Goal: Use online tool/utility: Utilize a website feature to perform a specific function

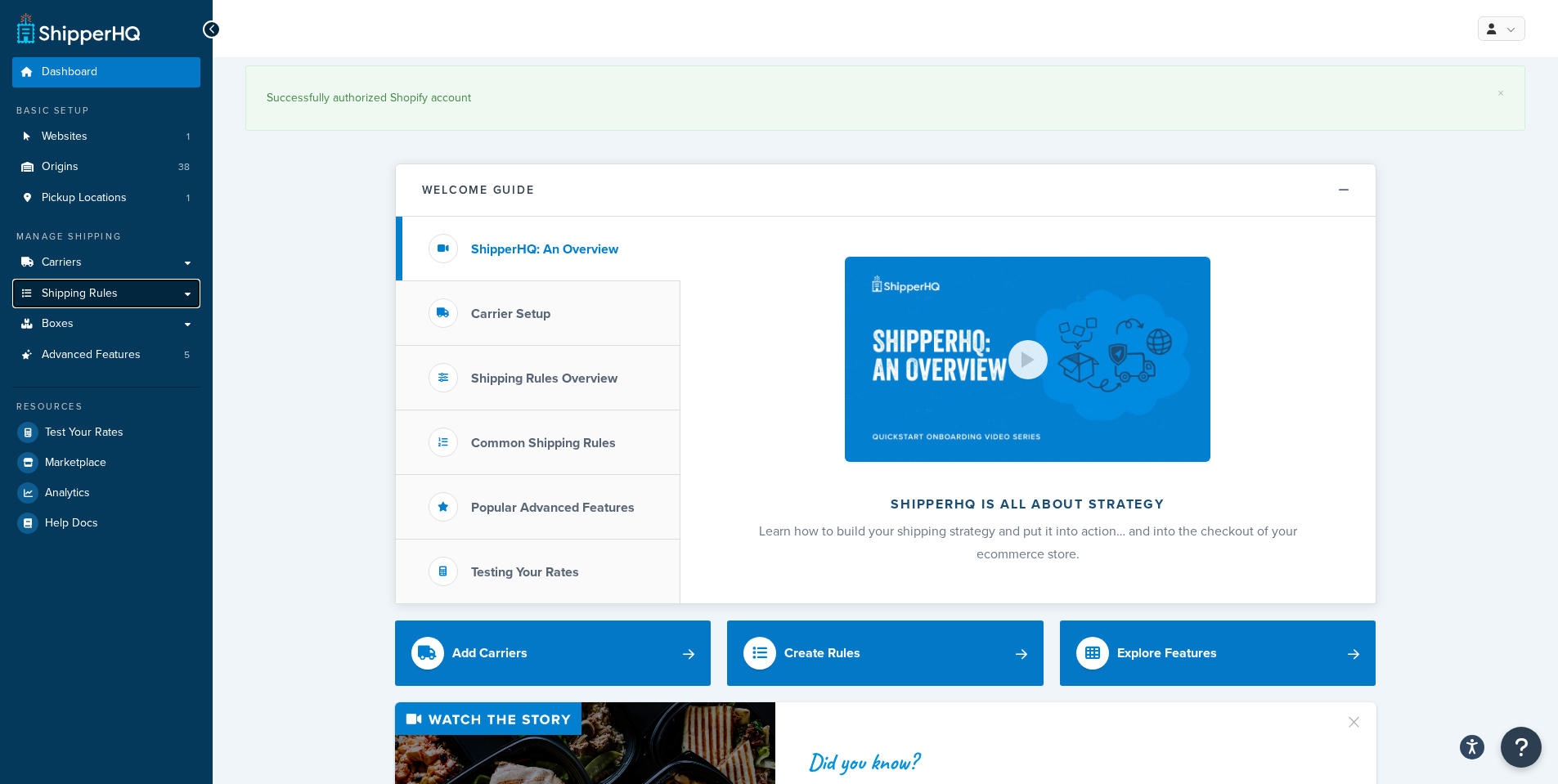
click at [90, 300] on span "Shipping Rules" at bounding box center [80, 294] width 76 height 14
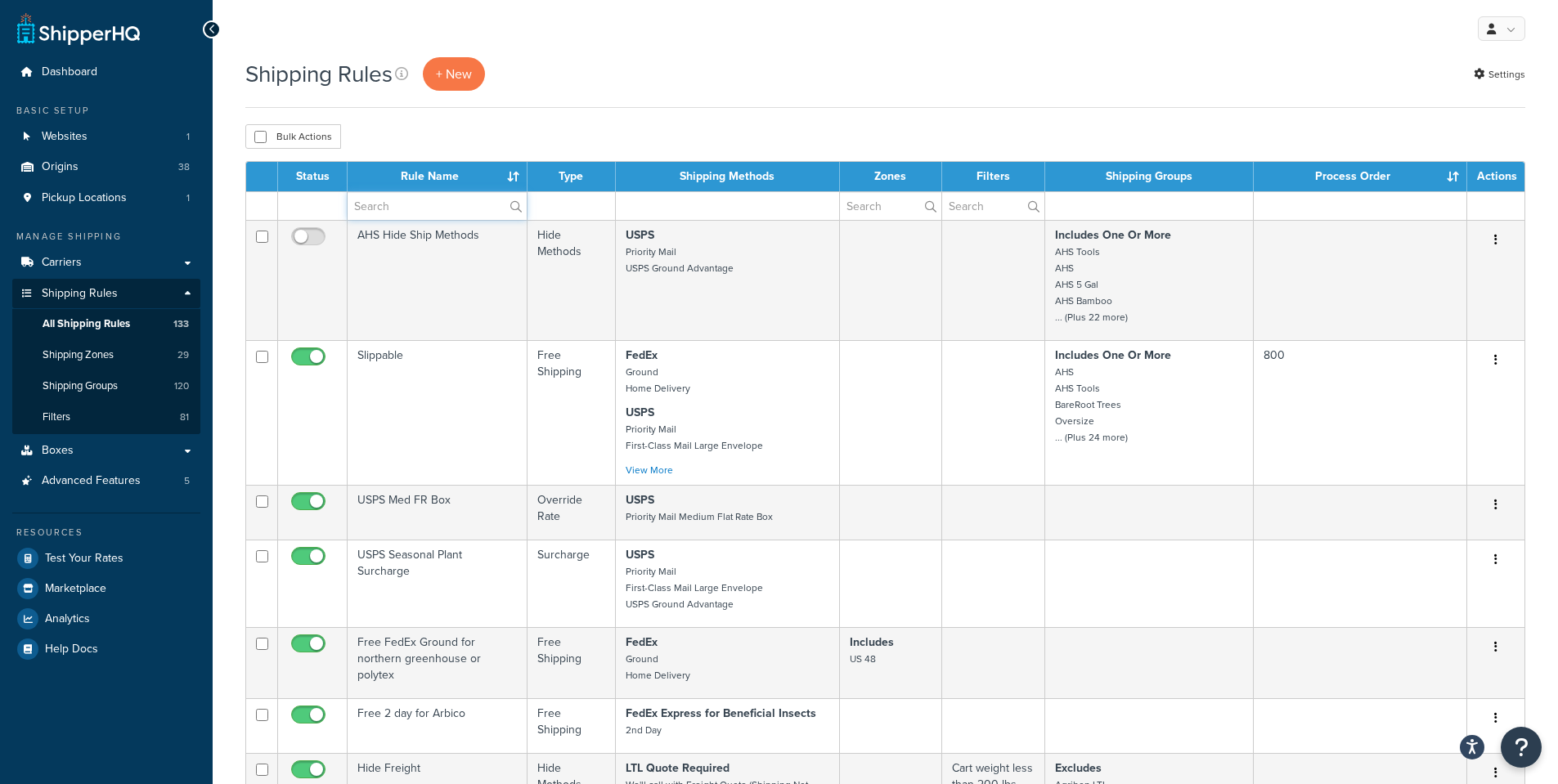
click at [407, 206] on input "text" at bounding box center [437, 205] width 179 height 28
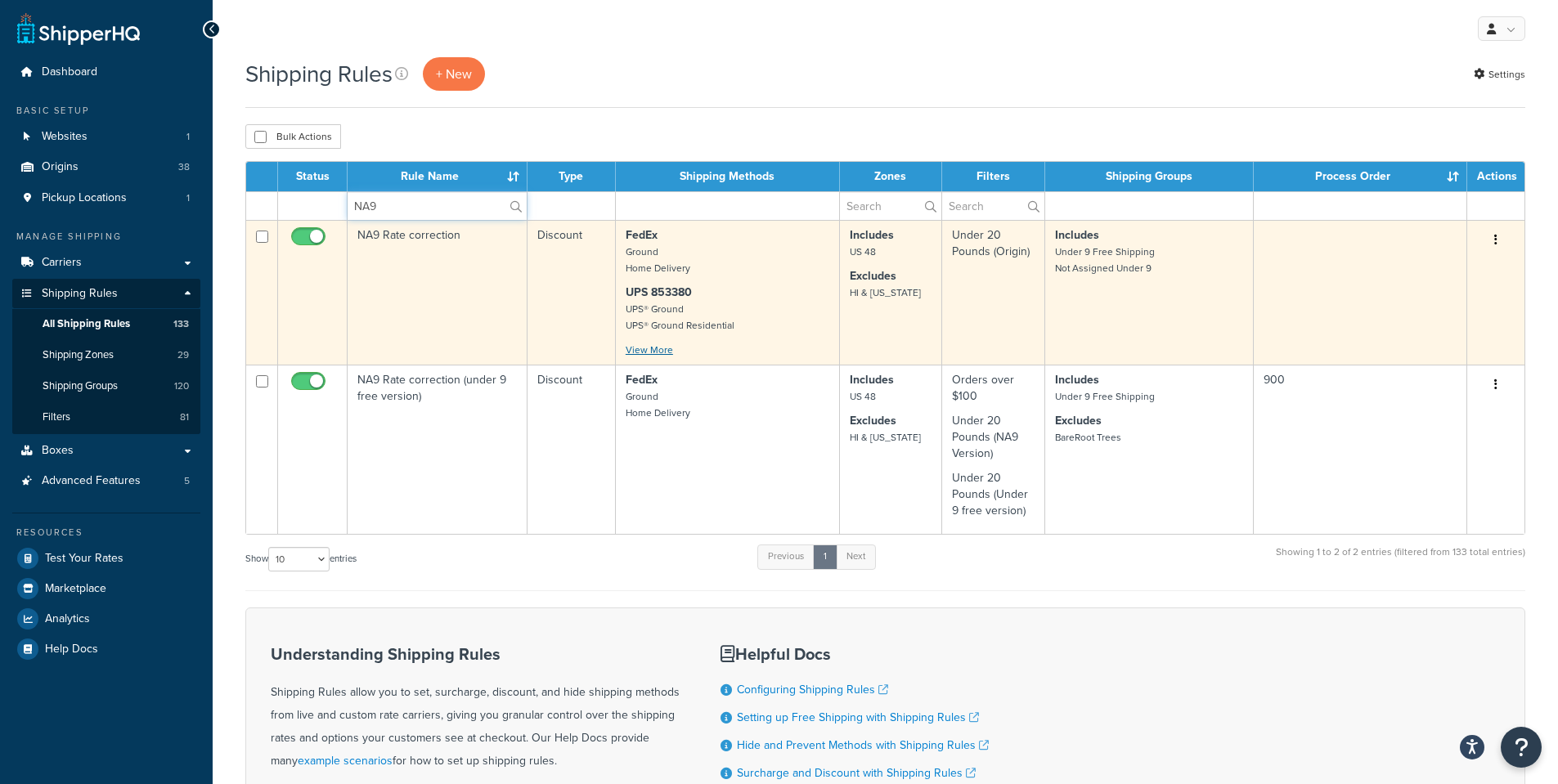
type input "NA9"
click at [637, 357] on link "View More" at bounding box center [650, 350] width 48 height 15
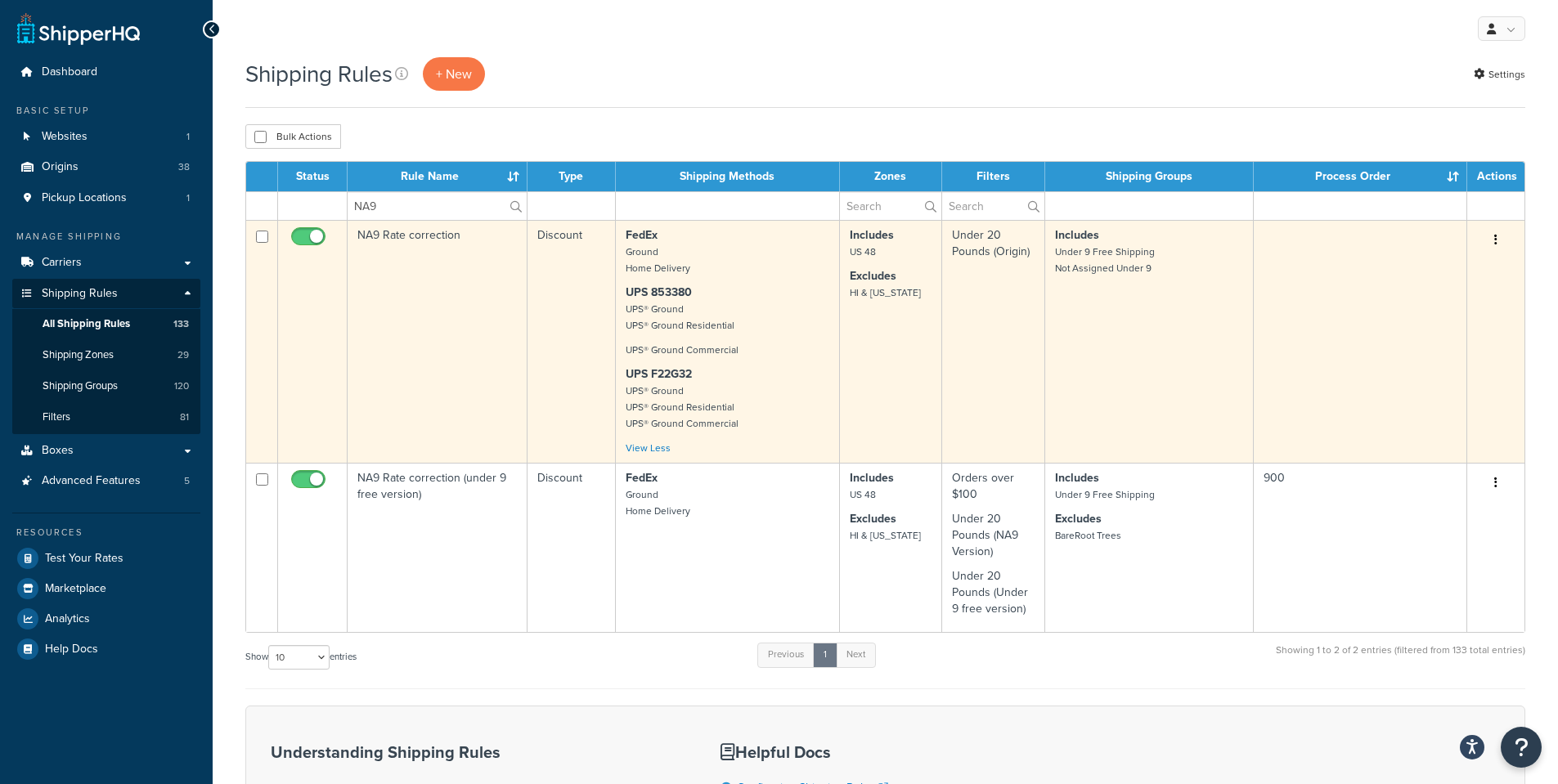
click at [1502, 235] on button "button" at bounding box center [1495, 240] width 23 height 26
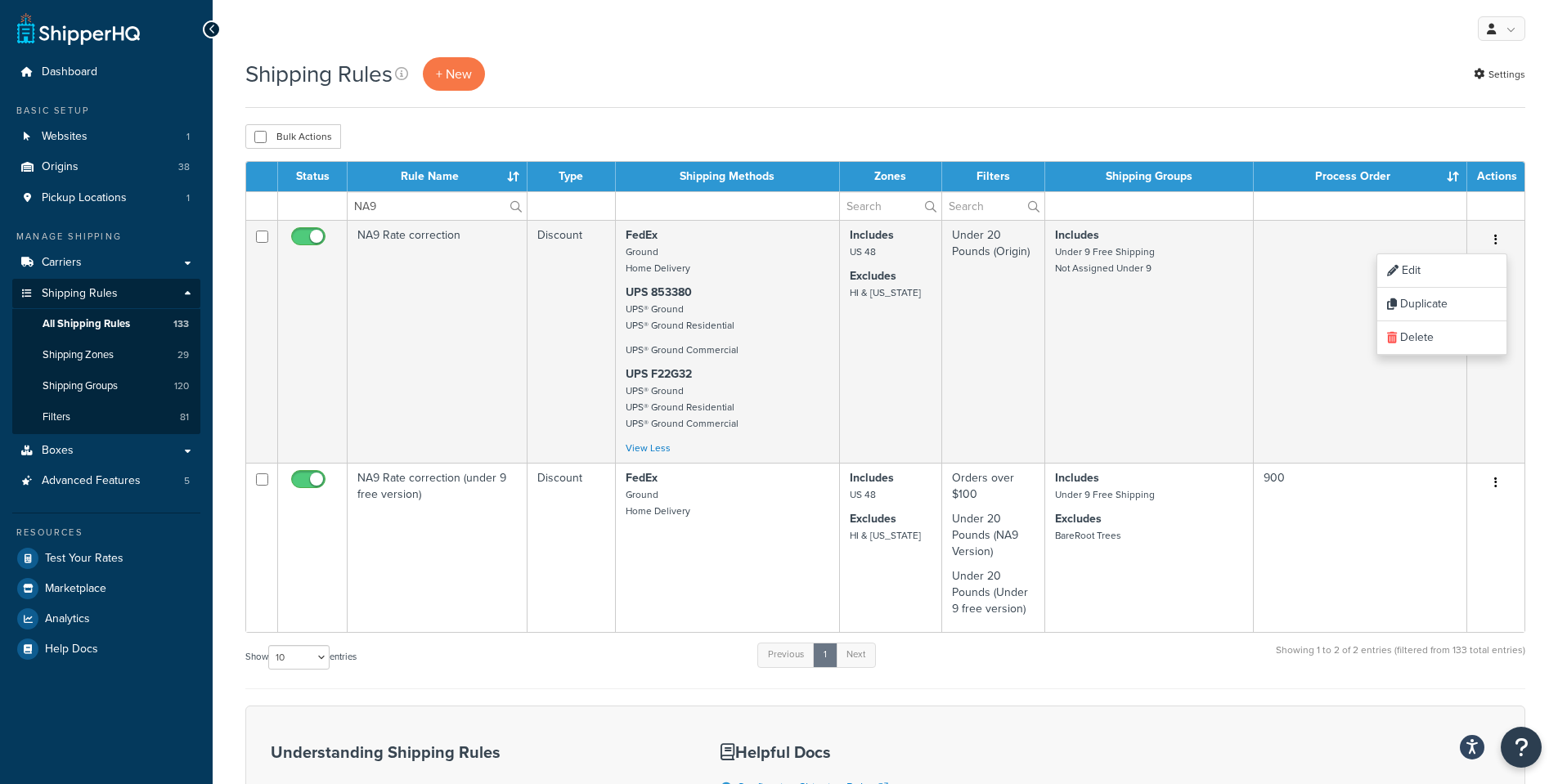
click at [1286, 119] on div "Shipping Rules + New Settings Bulk Actions Duplicate Delete Contact Us Send Us …" at bounding box center [885, 556] width 1345 height 999
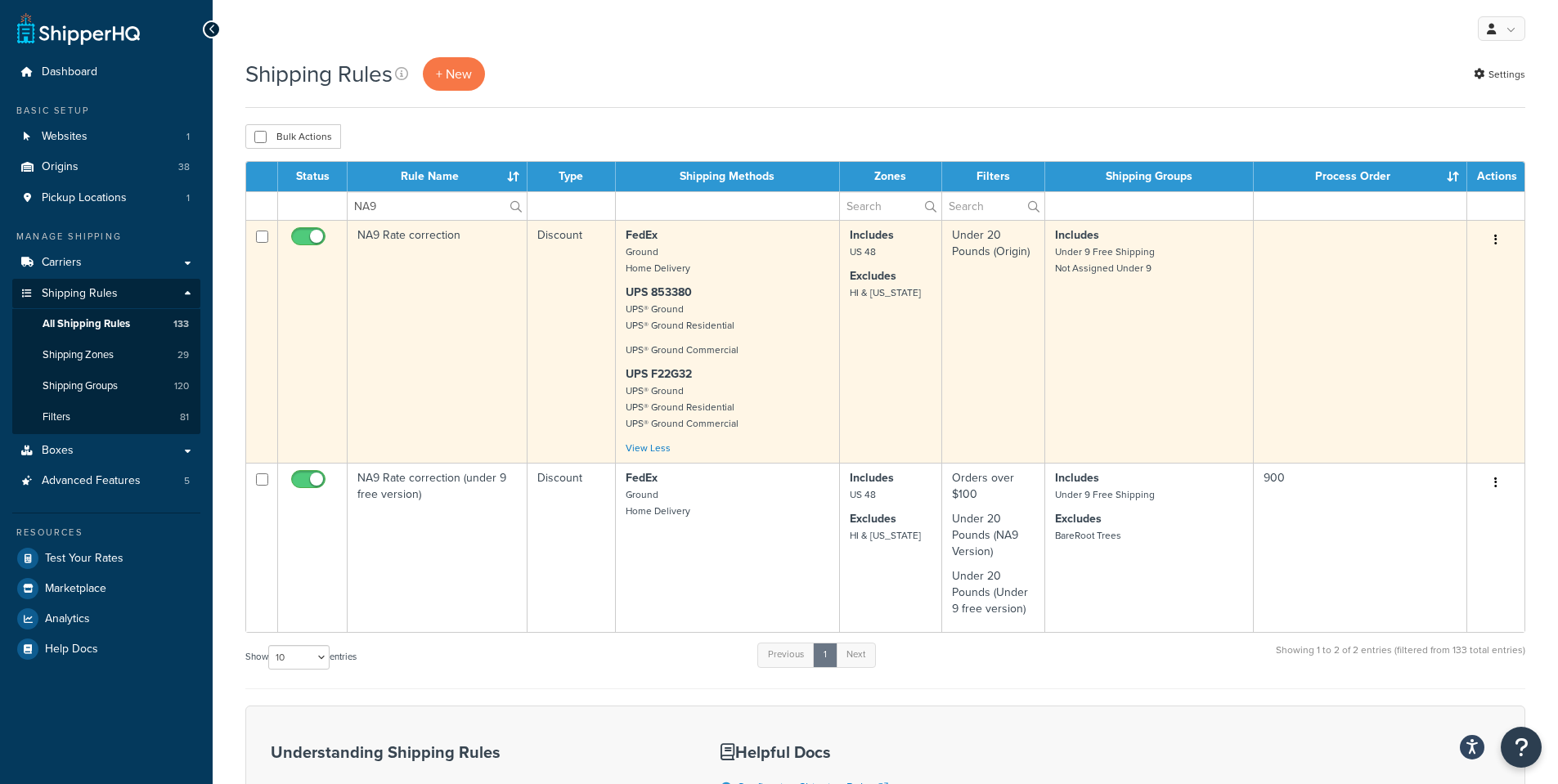
click at [402, 236] on td "NA9 Rate correction" at bounding box center [437, 342] width 180 height 243
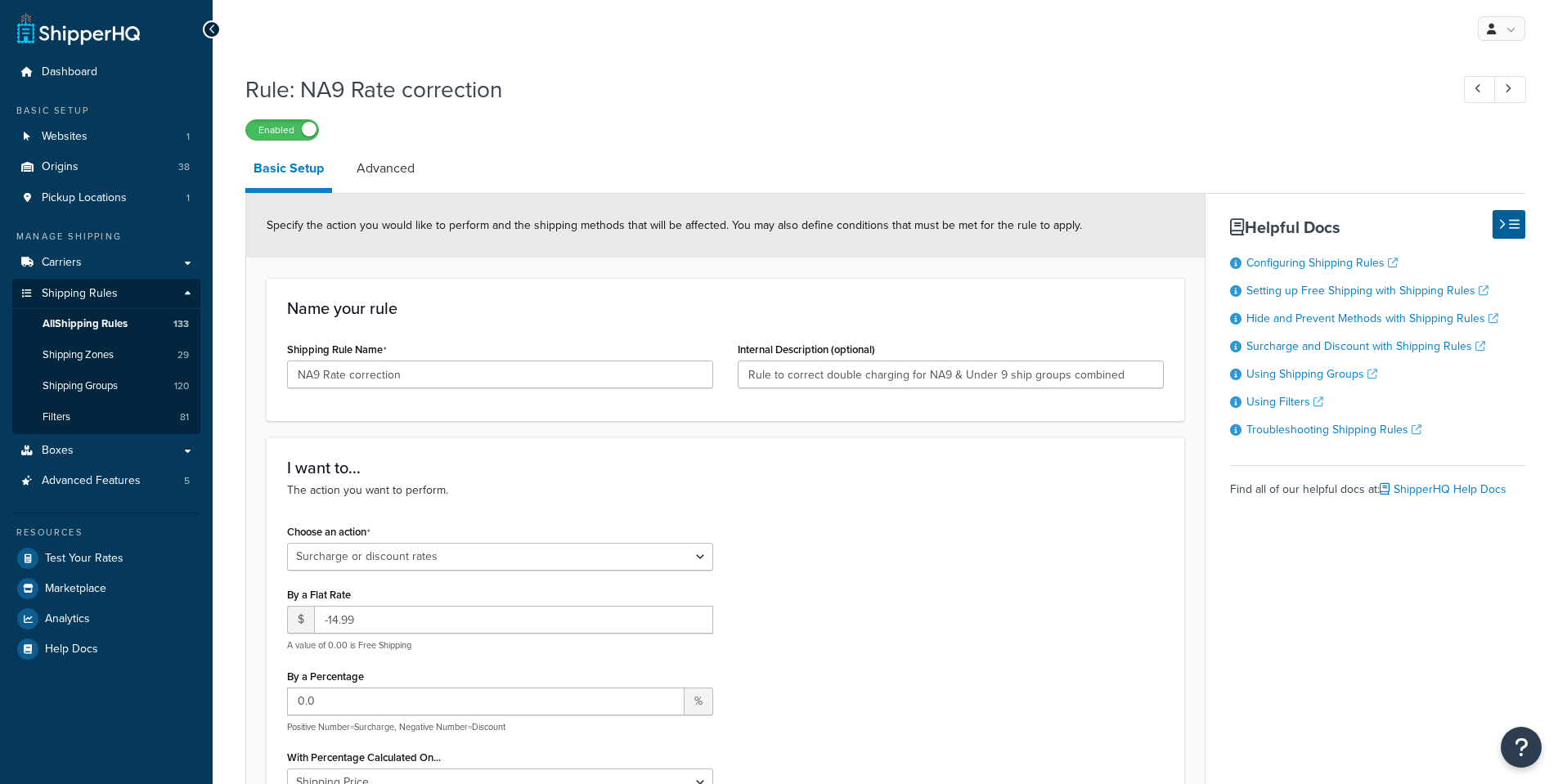
select select "SURCHARGE"
select select "SHIPPING_GROUP"
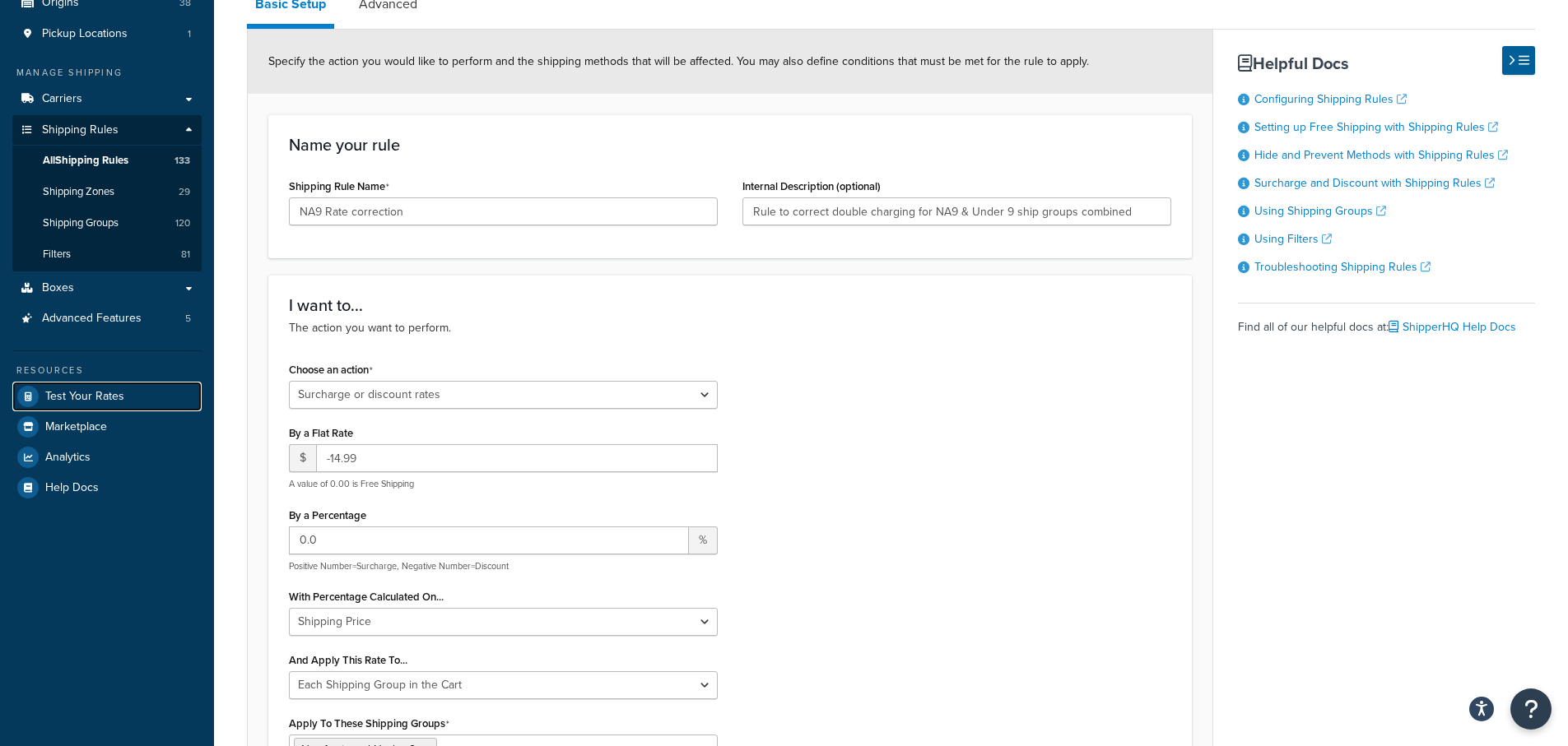
scroll to position [164, 0]
click at [439, 244] on div "Name your rule Shipping Rule Name NA9 Rate correction Internal Description (opt…" at bounding box center [730, 187] width 924 height 144
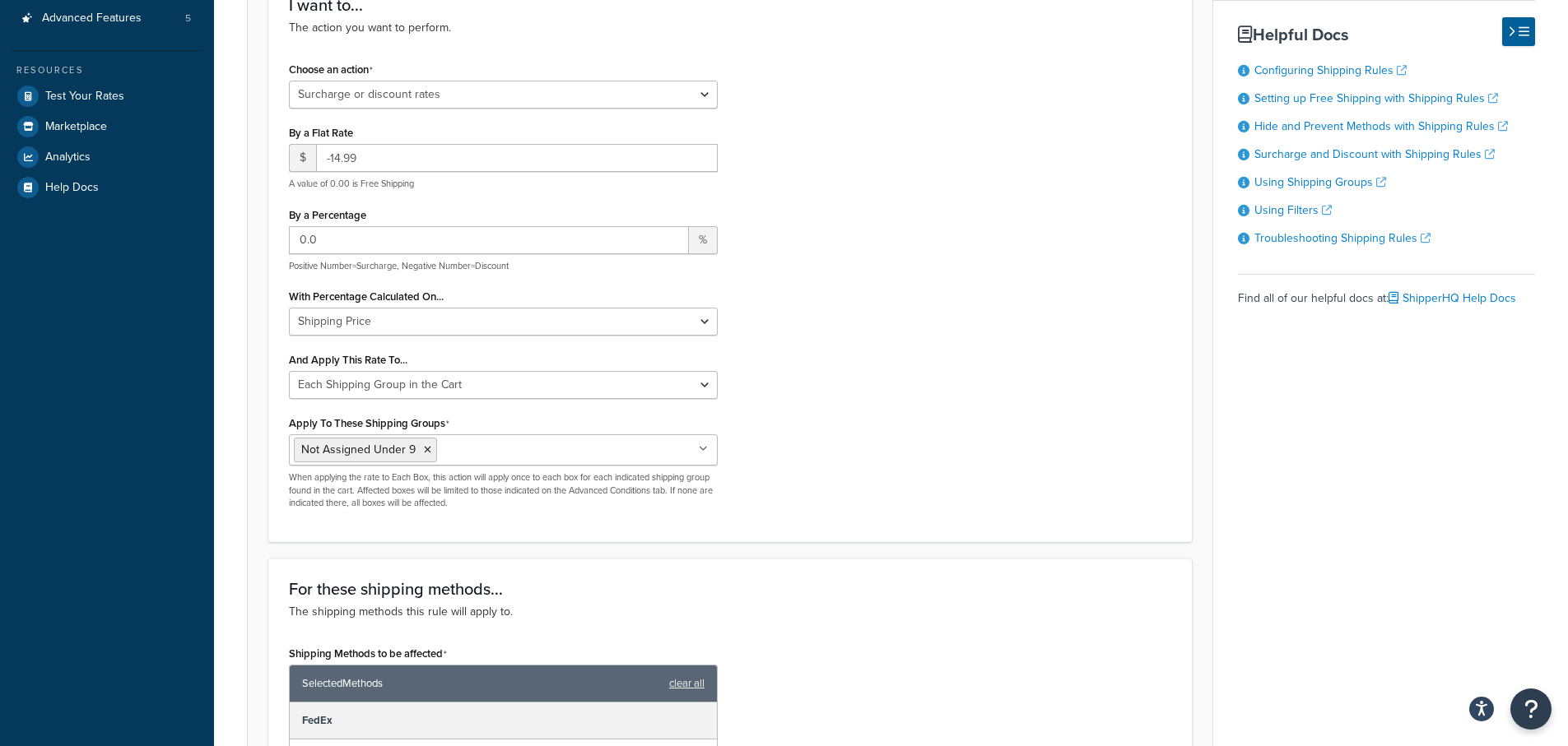
scroll to position [411, 0]
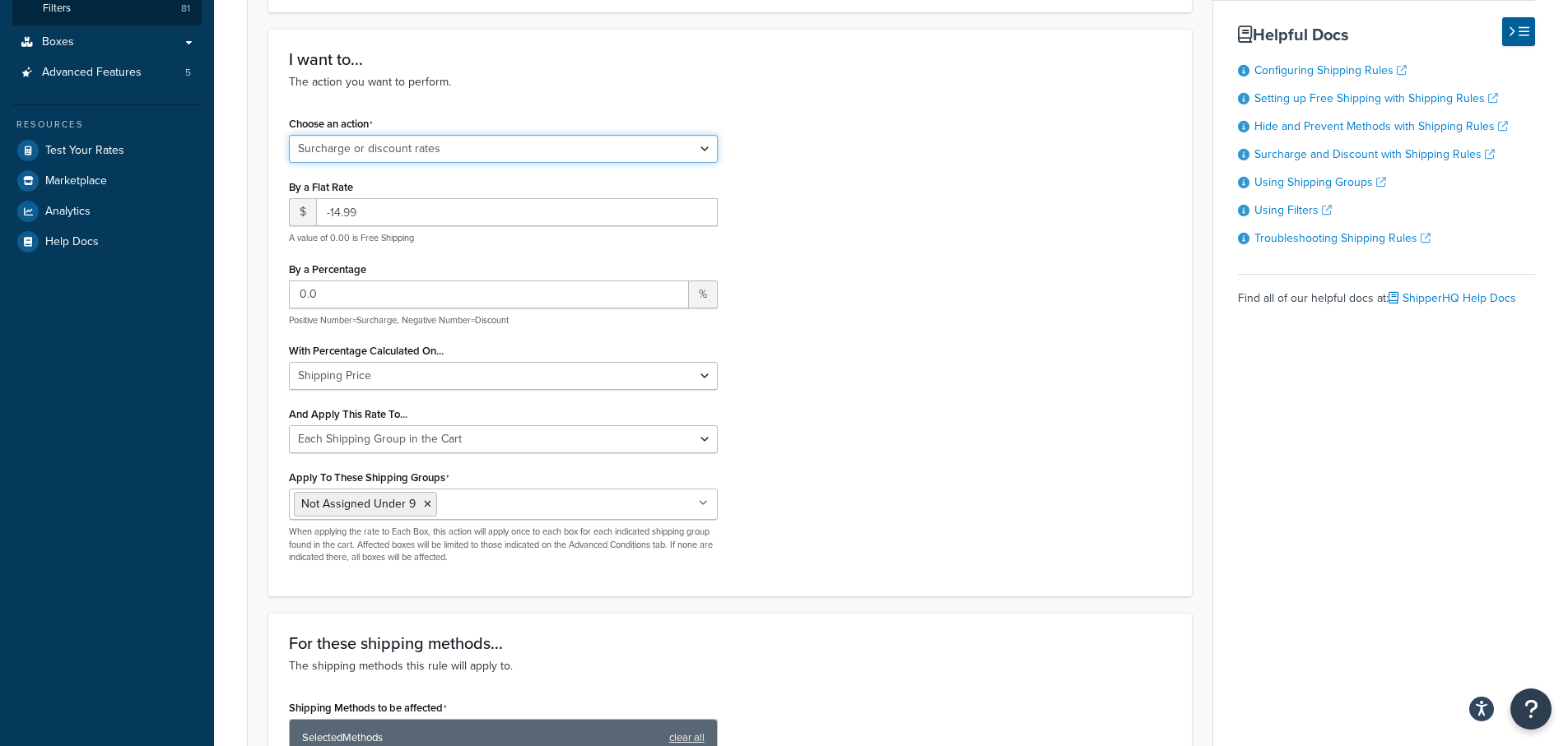
click at [418, 147] on select "Choose an action Override Rates Surcharge or discount rates Hide a shipping met…" at bounding box center [504, 148] width 428 height 28
click at [588, 94] on div "I want to... The action you want to perform. Choose an action Choose an action …" at bounding box center [730, 312] width 924 height 567
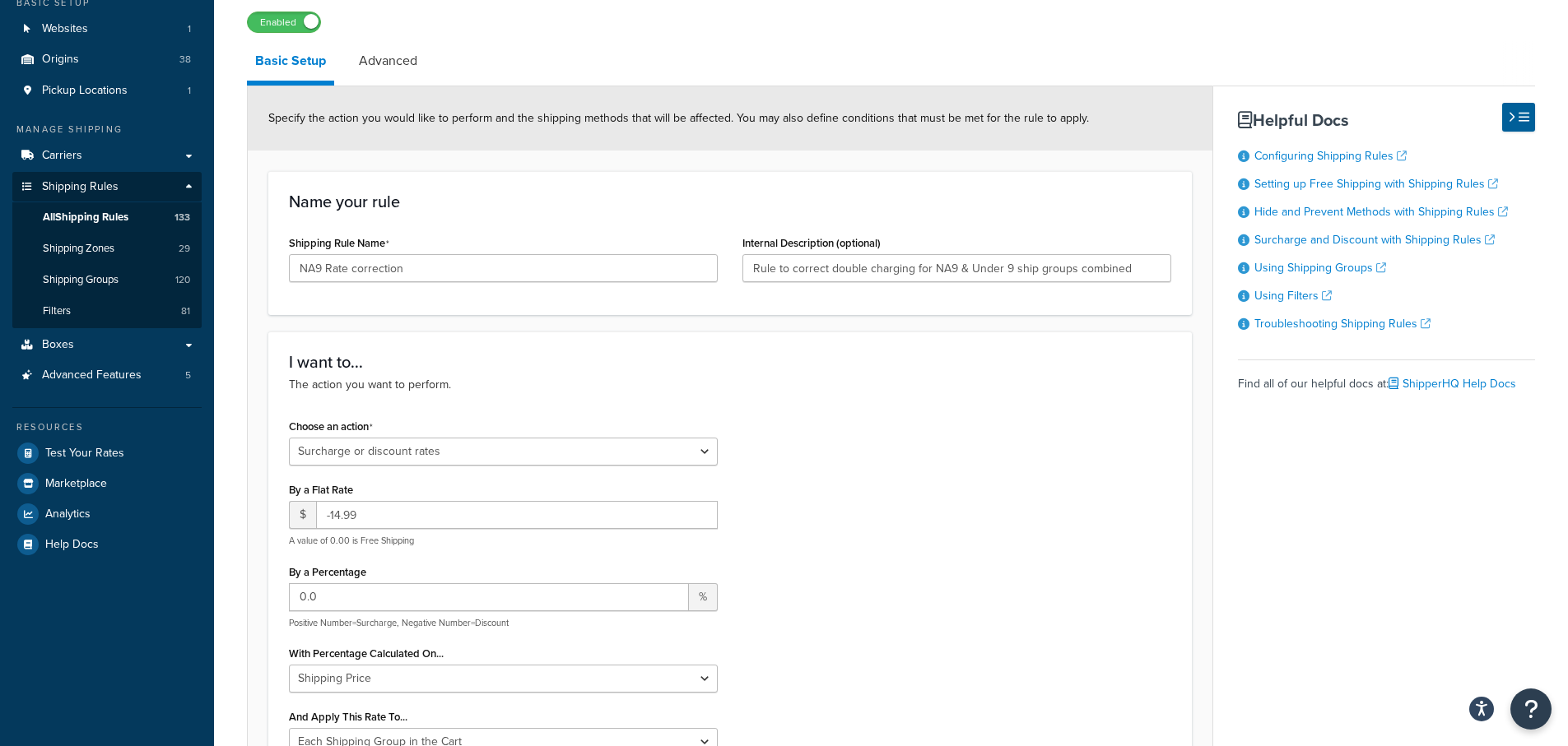
scroll to position [83, 0]
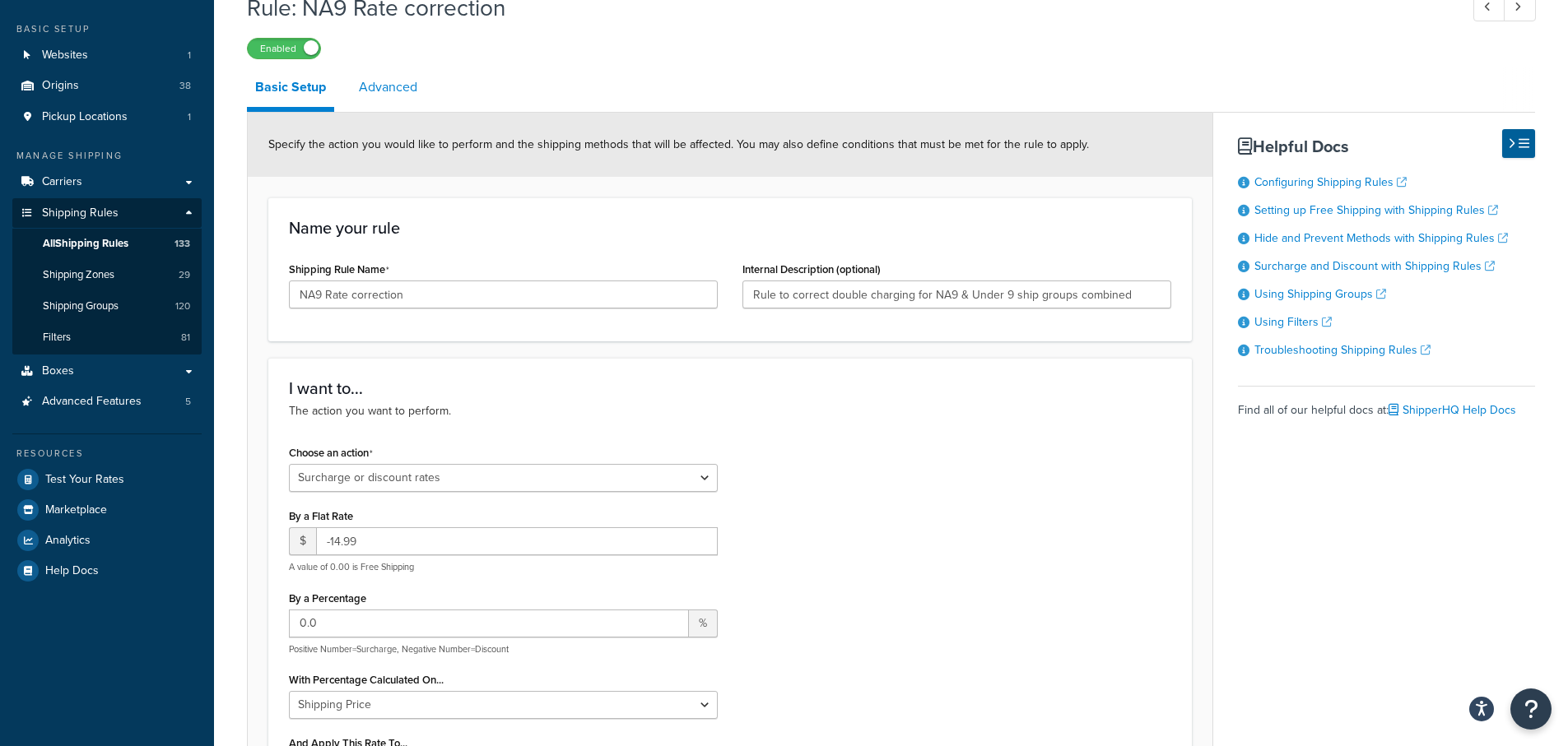
click at [383, 86] on link "Advanced" at bounding box center [388, 87] width 75 height 40
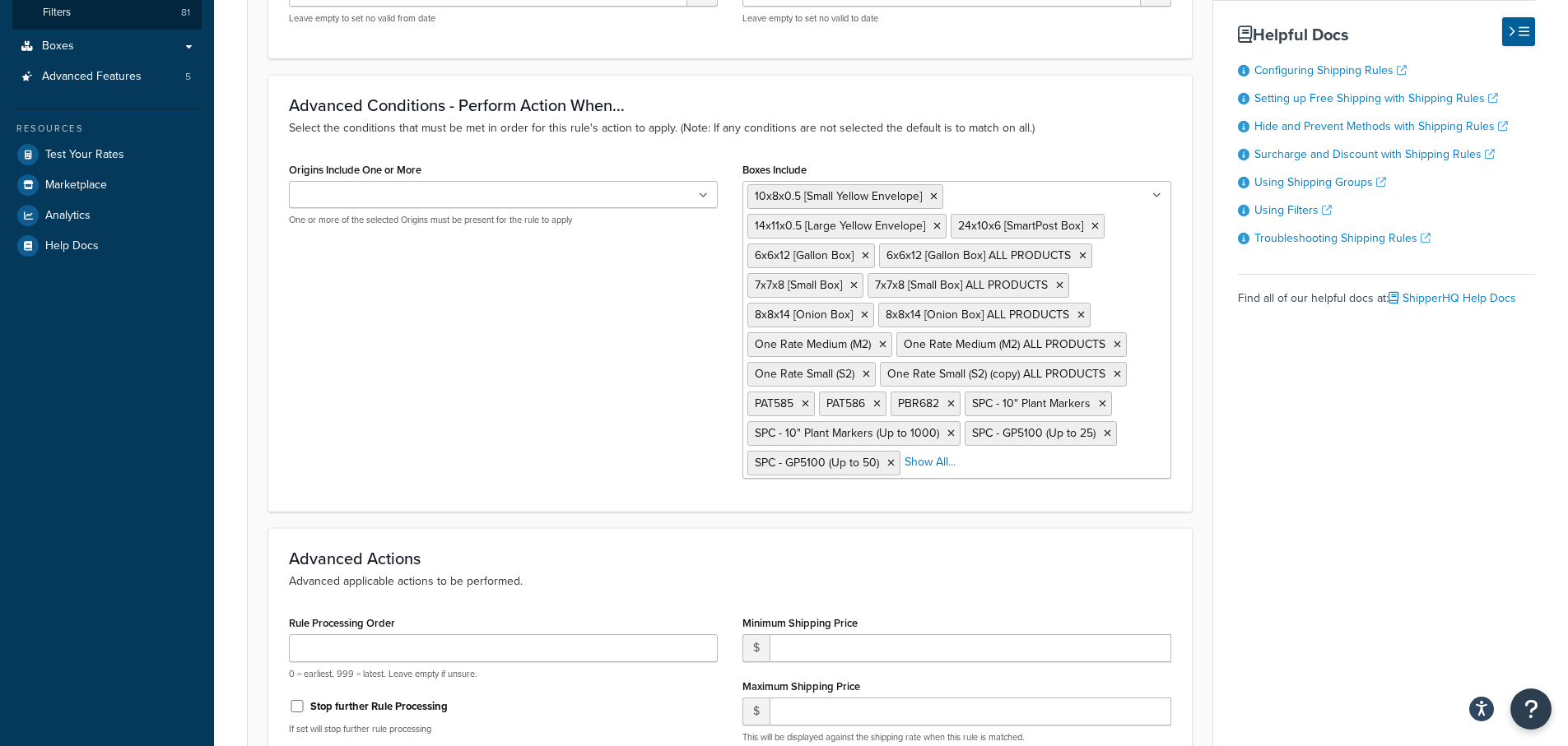
scroll to position [424, 0]
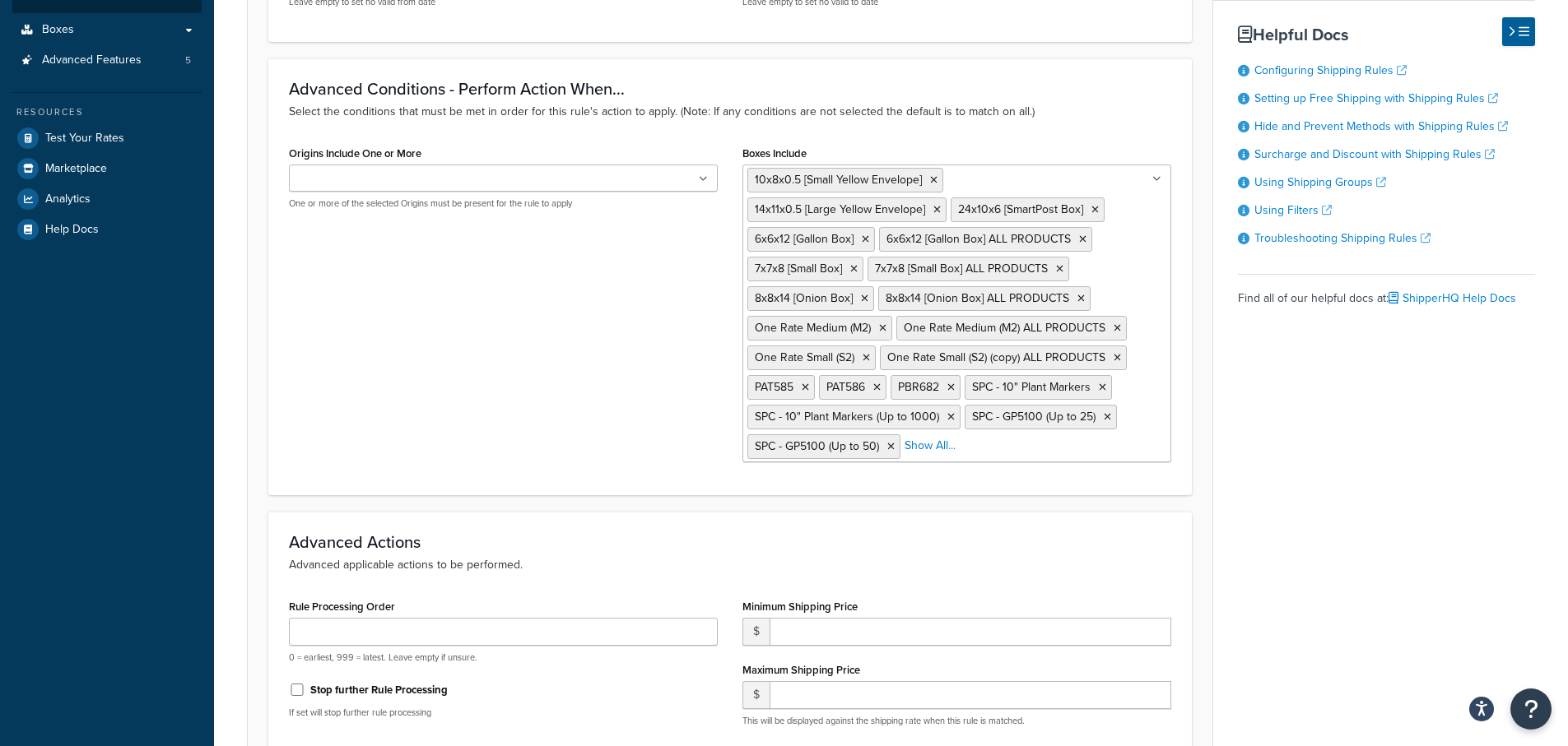
click at [925, 459] on ul "10x8x0.5 [Small Yellow Envelope] 14x11x0.5 [Large Yellow Envelope] 24x10x6 [Sma…" at bounding box center [956, 313] width 428 height 298
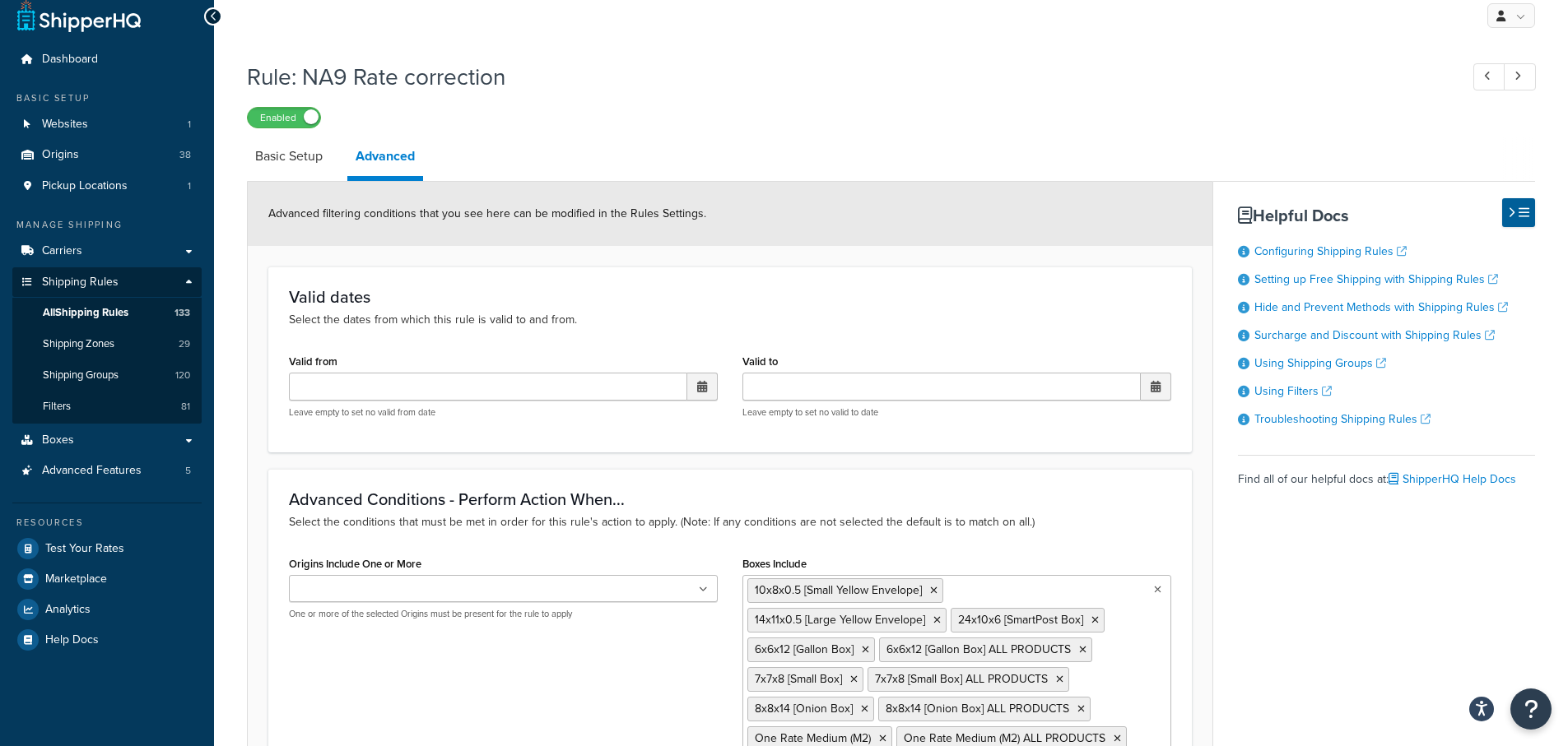
scroll to position [13, 0]
click at [297, 155] on link "Basic Setup" at bounding box center [289, 157] width 84 height 40
select select "SURCHARGE"
select select "SHIPPING_GROUP"
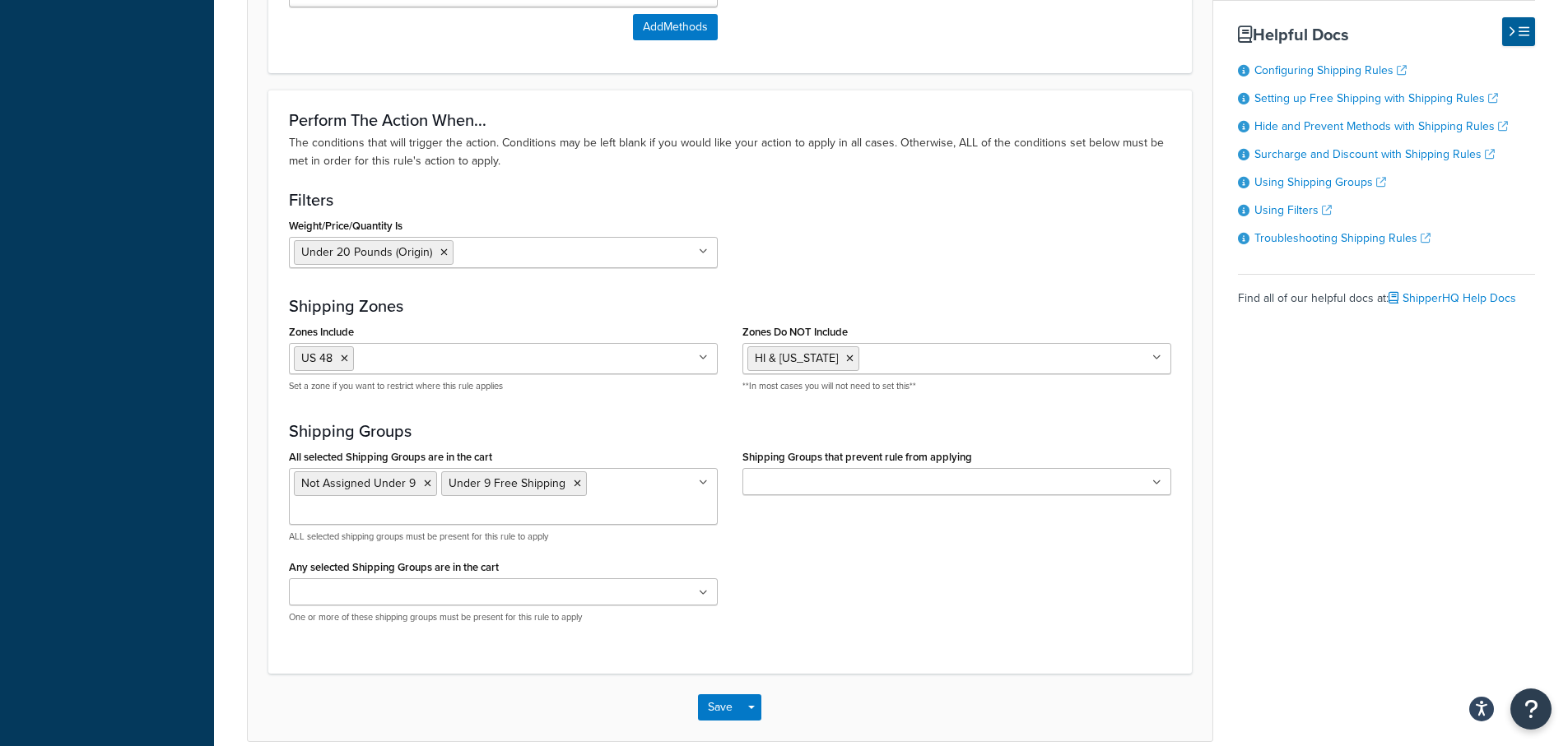
scroll to position [1493, 0]
click at [843, 609] on div "All selected Shipping Groups are in the cart Not Assigned Under 9 Under 9 Free …" at bounding box center [730, 538] width 907 height 191
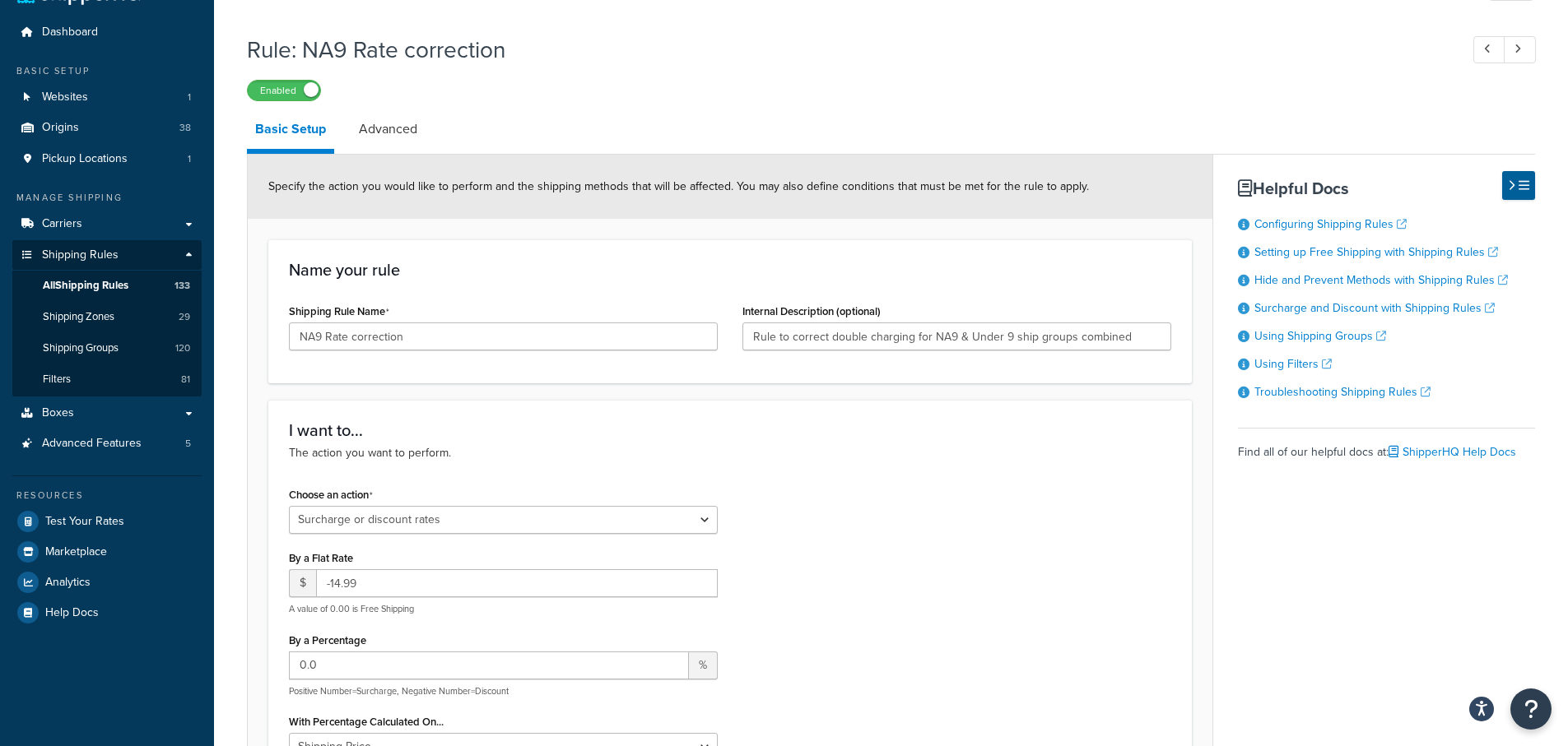
scroll to position [0, 0]
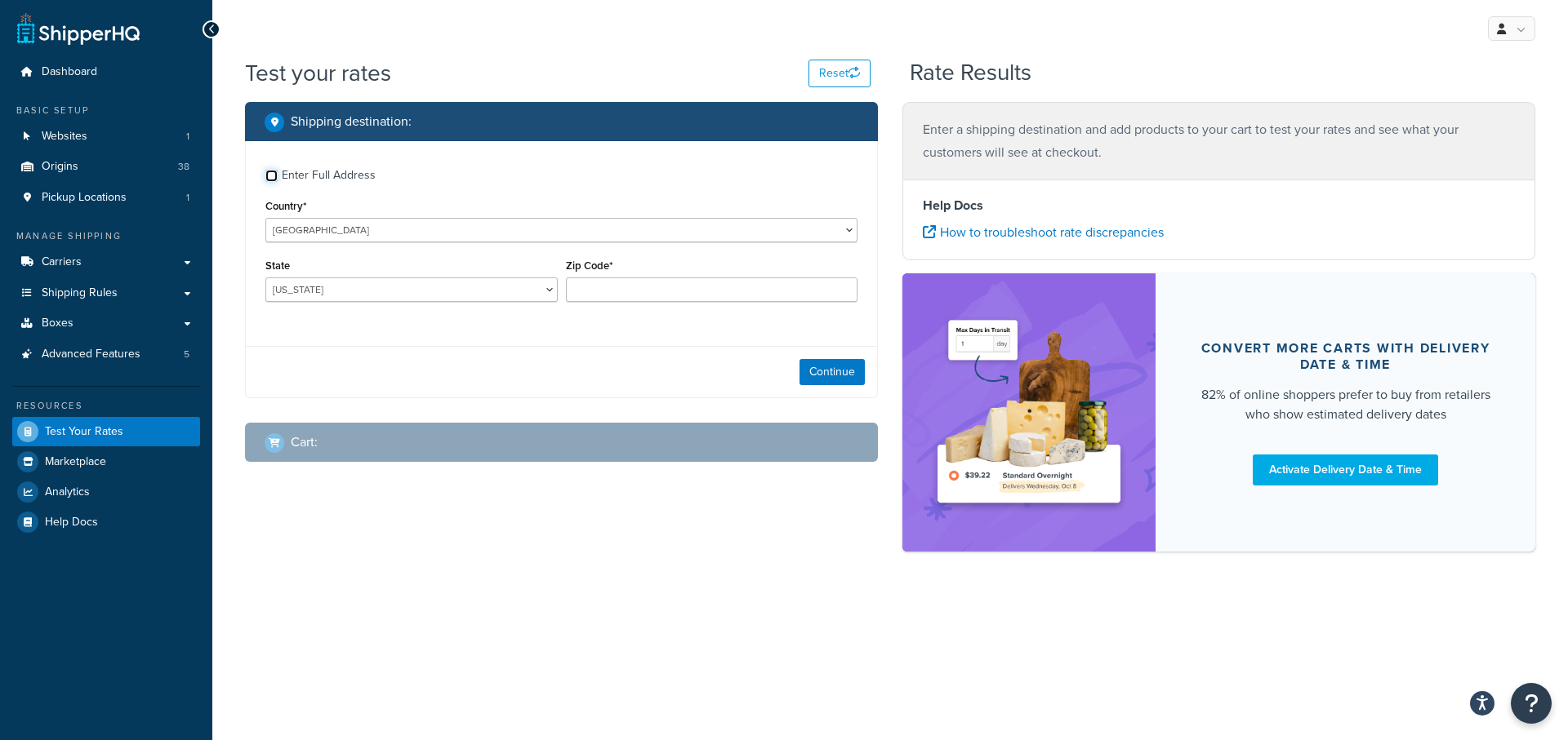
click at [267, 176] on input "Enter Full Address" at bounding box center [271, 176] width 13 height 13
checkbox input "true"
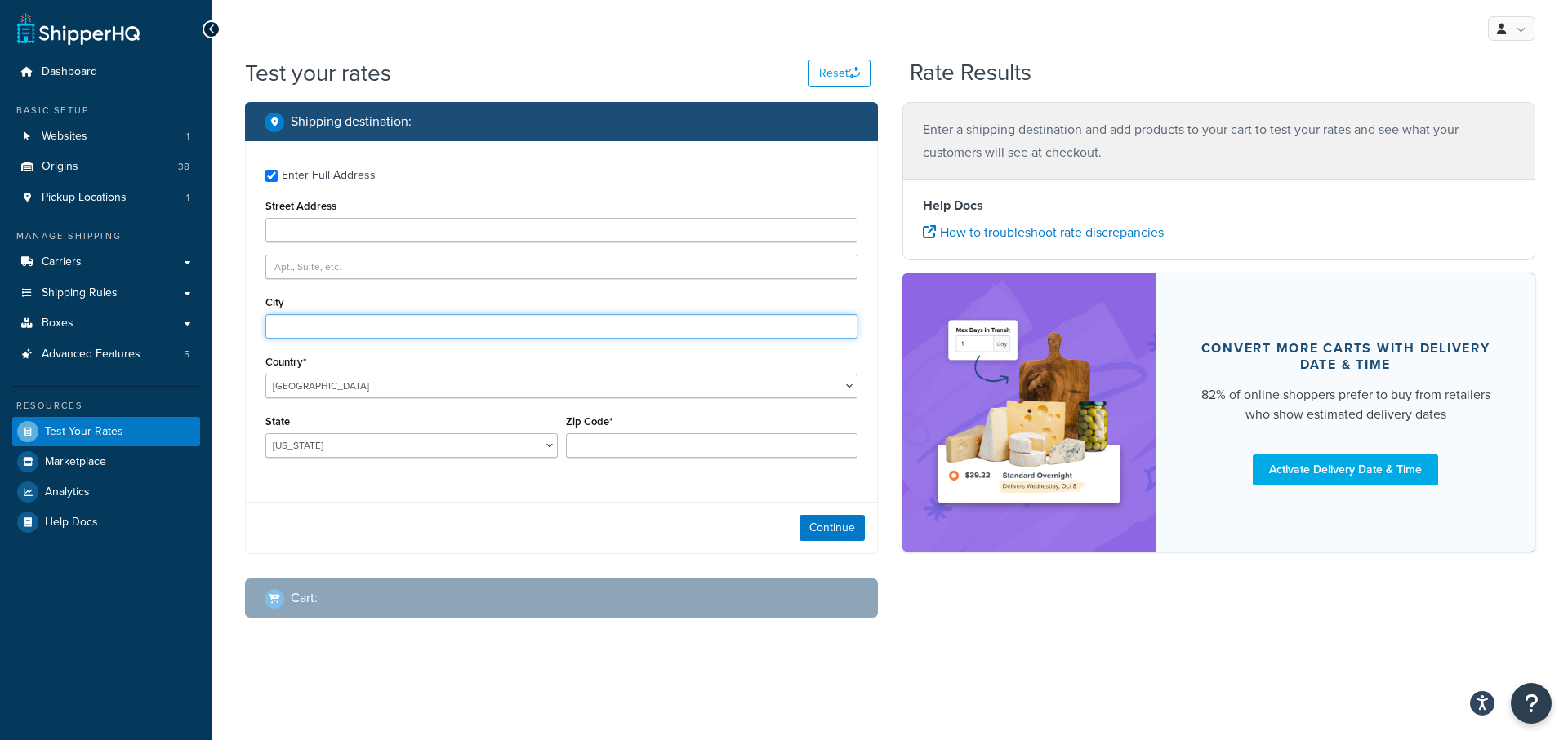
paste input "48510 Highway 1"
type input "48510 Highway 1"
click at [343, 451] on select "Alabama Alaska American Samoa Arizona Arkansas Armed Forces Americas Armed Forc…" at bounding box center [411, 445] width 292 height 24
select select "CA"
click at [265, 433] on select "Alabama Alaska American Samoa Arizona Arkansas Armed Forces Americas Armed Forc…" at bounding box center [411, 445] width 292 height 24
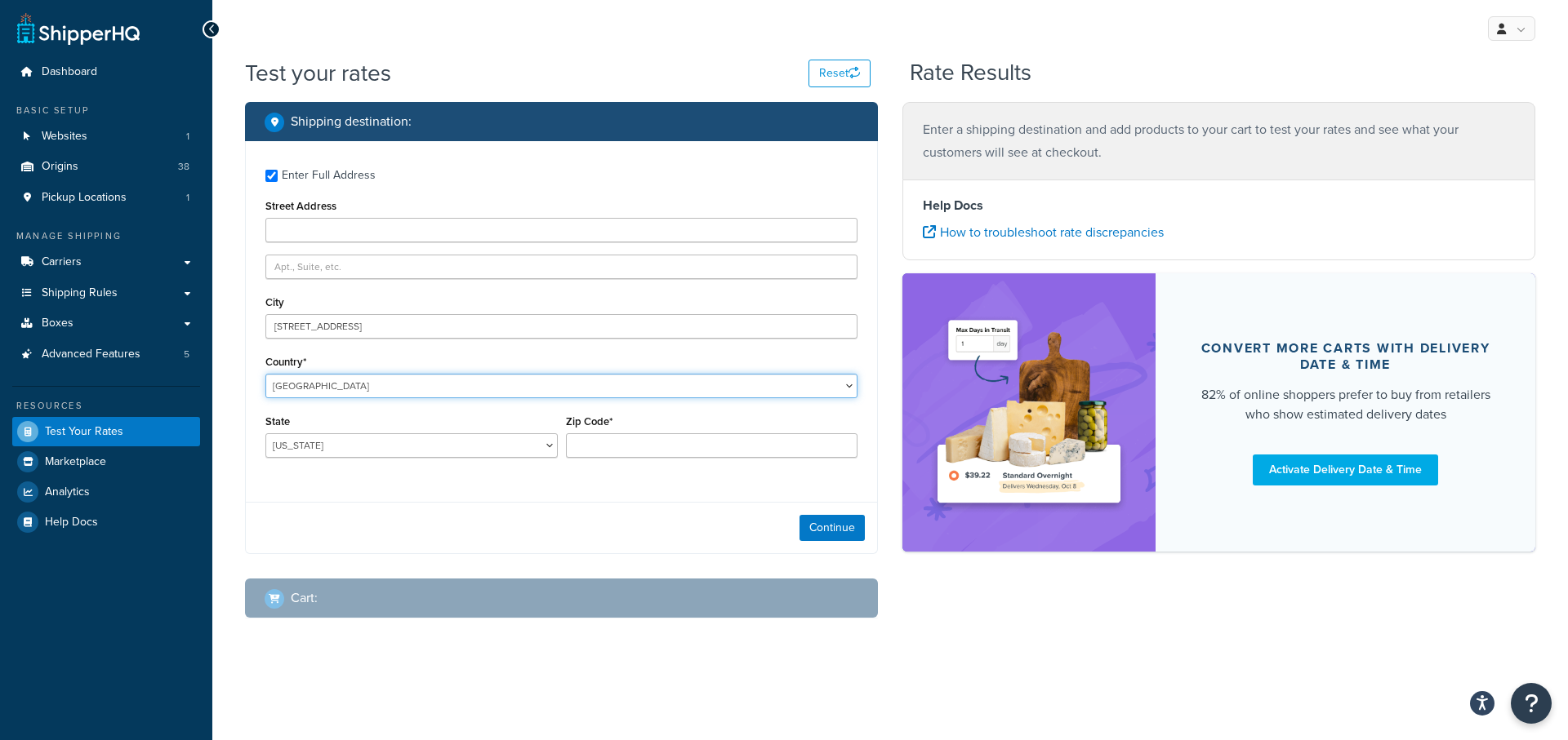
drag, startPoint x: 290, startPoint y: 383, endPoint x: 654, endPoint y: 384, distance: 364.0
click at [654, 384] on select "United States United Kingdom Afghanistan Åland Islands Albania Algeria American…" at bounding box center [561, 385] width 592 height 24
click at [610, 464] on div "Zip Code*" at bounding box center [711, 440] width 300 height 59
click at [602, 452] on input "Zip Code*" at bounding box center [711, 445] width 292 height 24
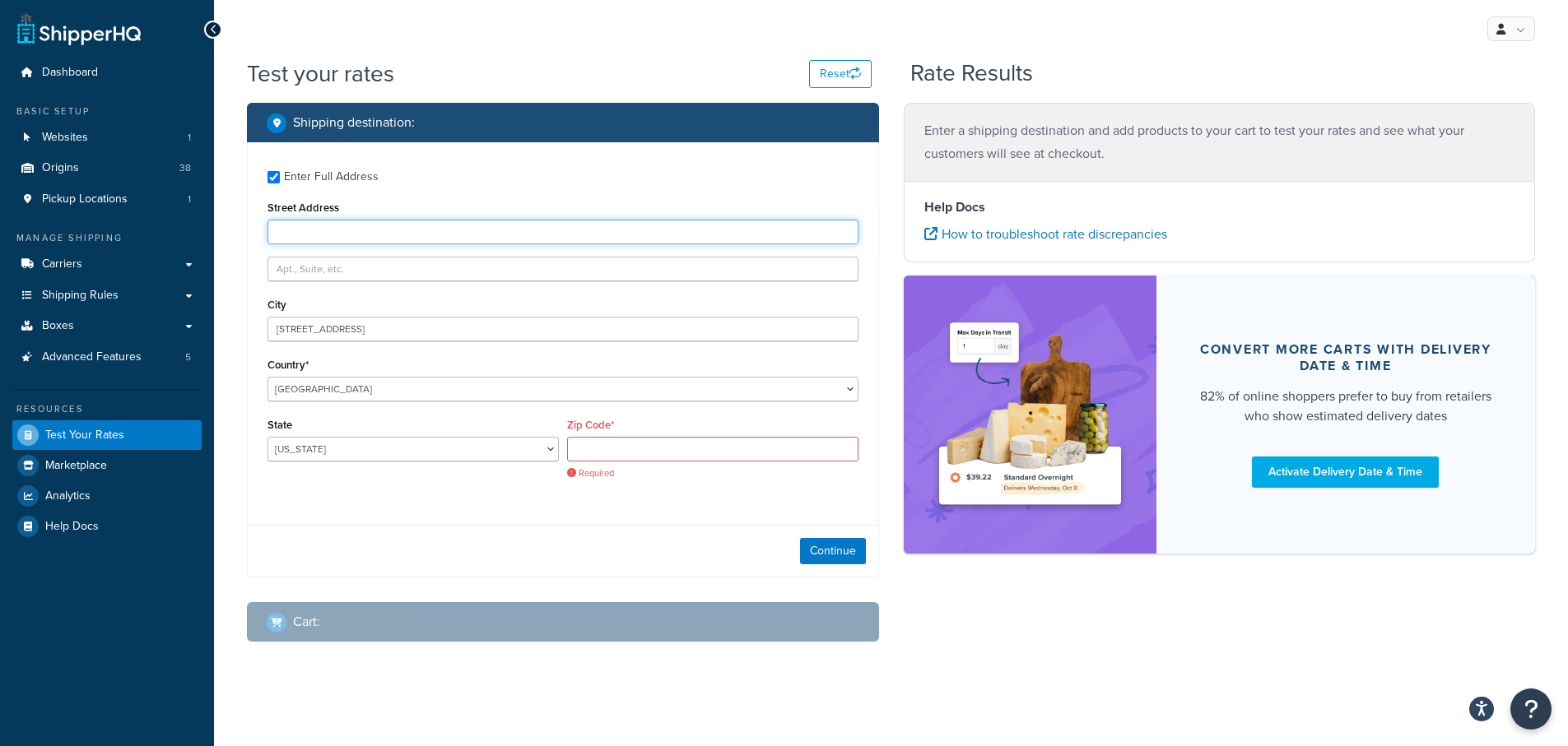
click at [305, 227] on input "Street Address" at bounding box center [563, 232] width 591 height 24
paste input "Big Sur CA 93920"
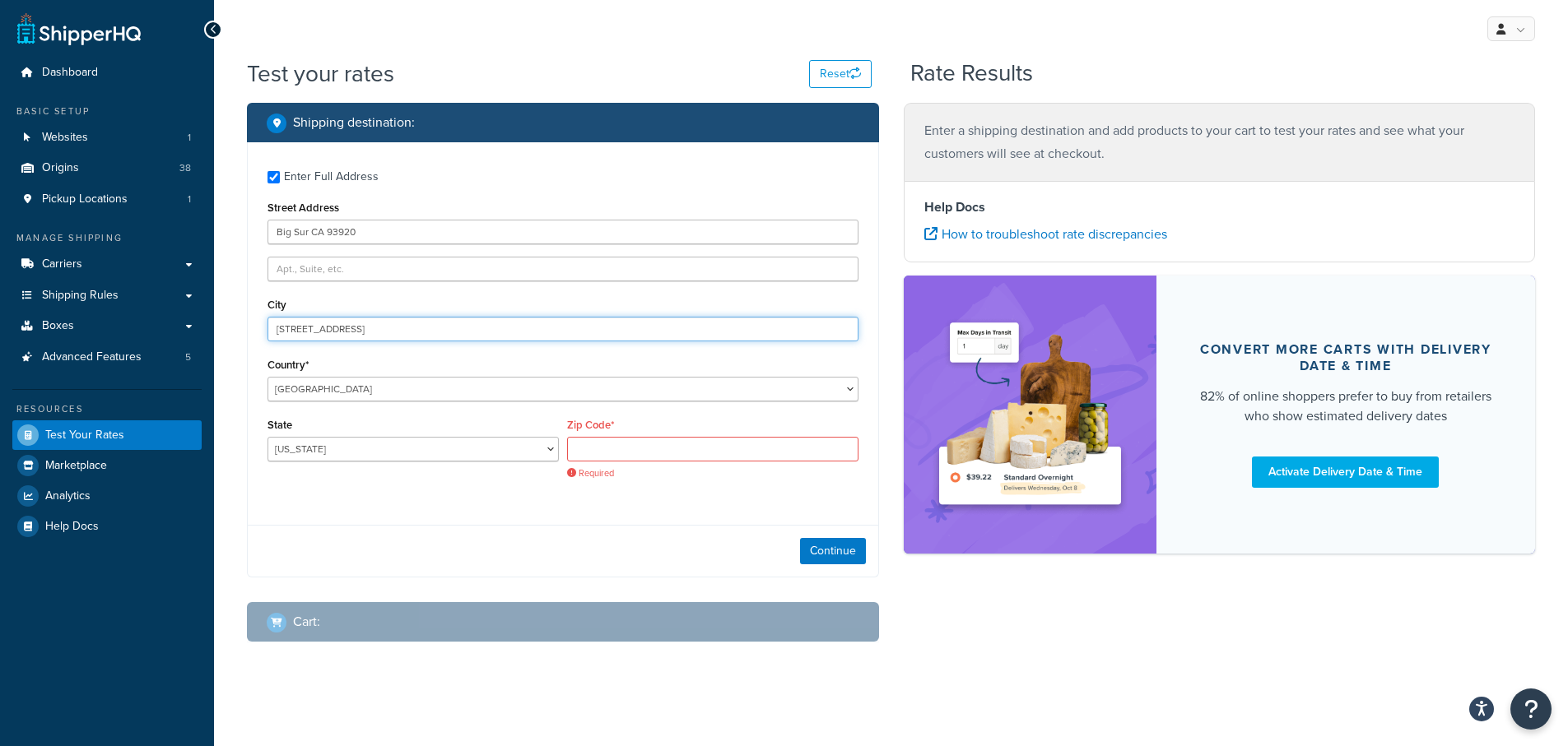
drag, startPoint x: 373, startPoint y: 326, endPoint x: 210, endPoint y: 310, distance: 163.8
click at [210, 310] on div "Dashboard Basic Setup Websites 1 Origins 38 Pickup Locations 1 Manage Shipping …" at bounding box center [784, 374] width 1568 height 749
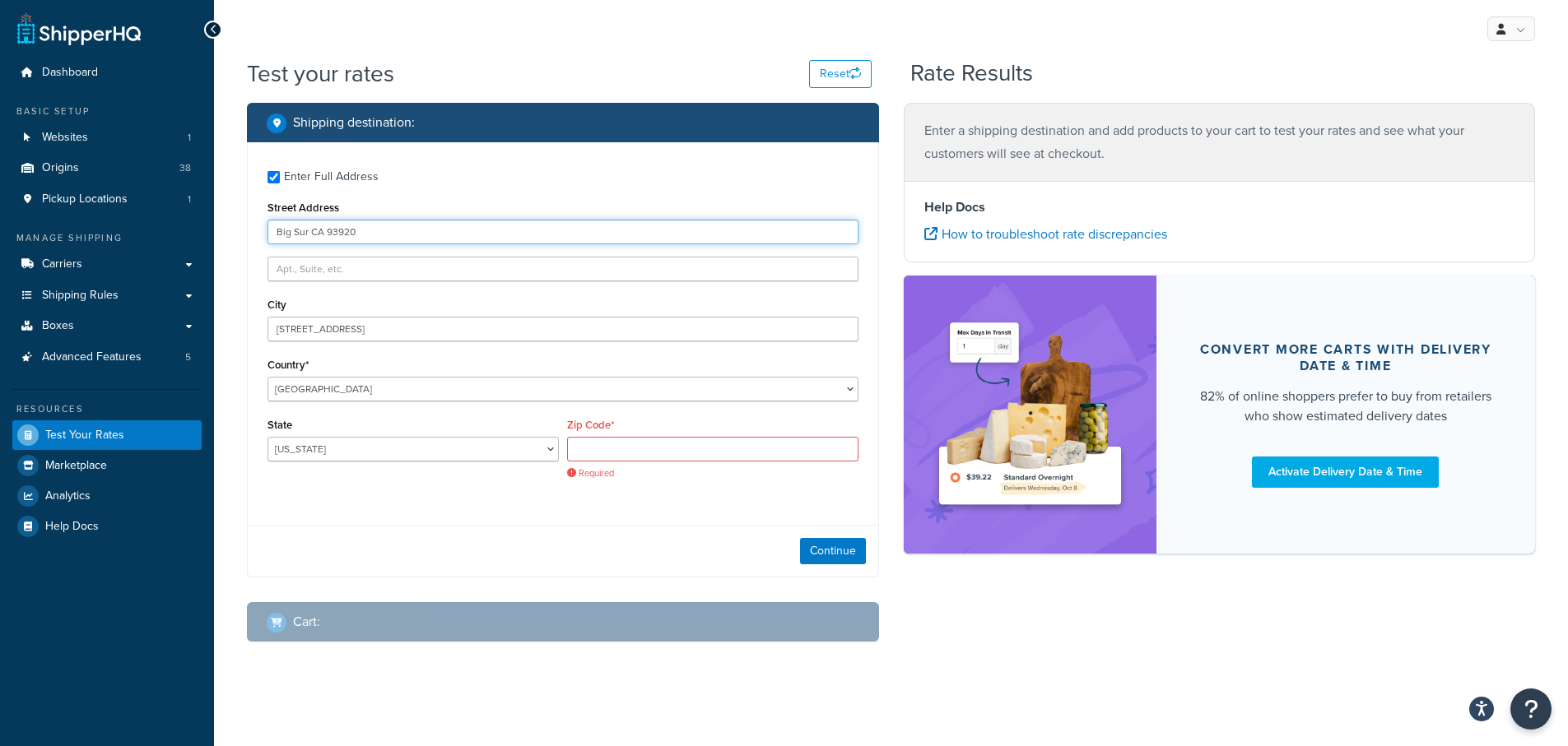
drag, startPoint x: 337, startPoint y: 223, endPoint x: 258, endPoint y: 228, distance: 79.2
click at [248, 223] on div "Enter Full Address Street Address Big Sur CA 93920 City 48510 Highway 1 Country…" at bounding box center [563, 327] width 631 height 369
click at [350, 223] on input "Big Sur CA 93920" at bounding box center [563, 232] width 591 height 24
drag, startPoint x: 366, startPoint y: 231, endPoint x: 184, endPoint y: 230, distance: 182.0
click at [178, 231] on div "Dashboard Basic Setup Websites 1 Origins 38 Pickup Locations 1 Manage Shipping …" at bounding box center [784, 374] width 1568 height 749
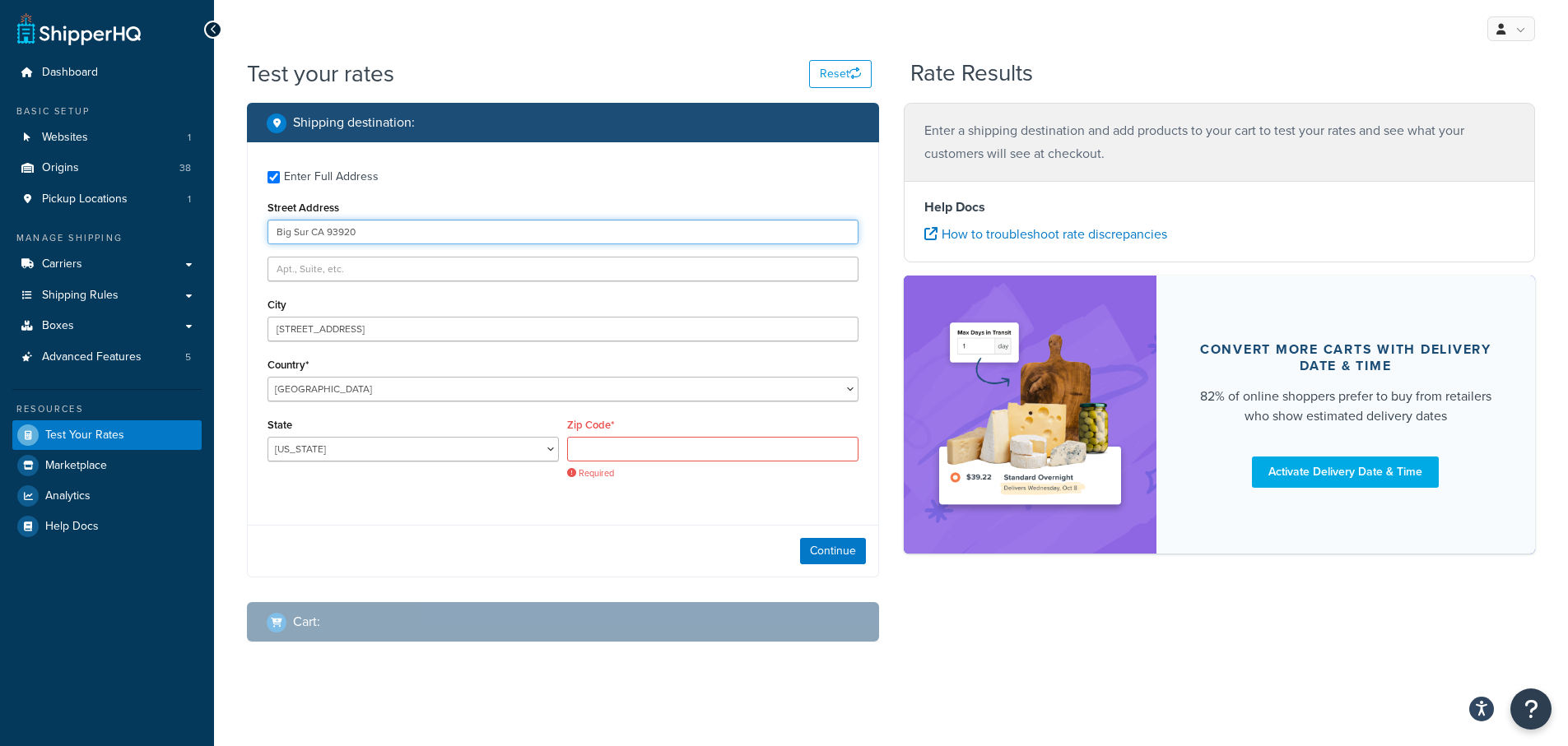
paste input "48510 Highway 1"
type input "48510 Highway 1"
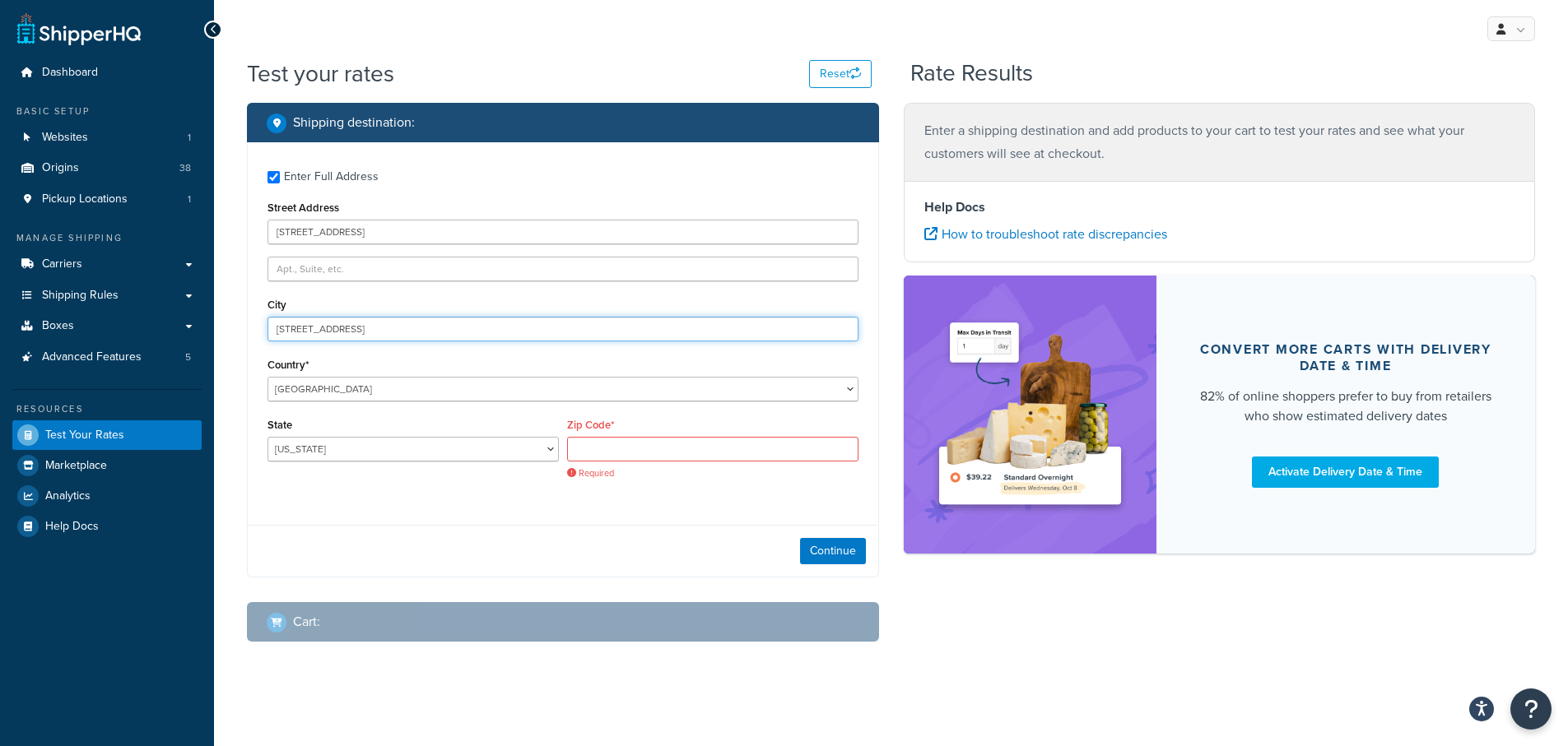
click at [294, 333] on input "48510 Highway 1" at bounding box center [563, 329] width 591 height 24
drag, startPoint x: 397, startPoint y: 322, endPoint x: 178, endPoint y: 322, distance: 219.0
click at [178, 324] on div "Dashboard Basic Setup Websites 1 Origins 38 Pickup Locations 1 Manage Shipping …" at bounding box center [784, 374] width 1568 height 749
paste input "Big Sur CA 93920"
drag, startPoint x: 310, startPoint y: 328, endPoint x: 391, endPoint y: 327, distance: 81.0
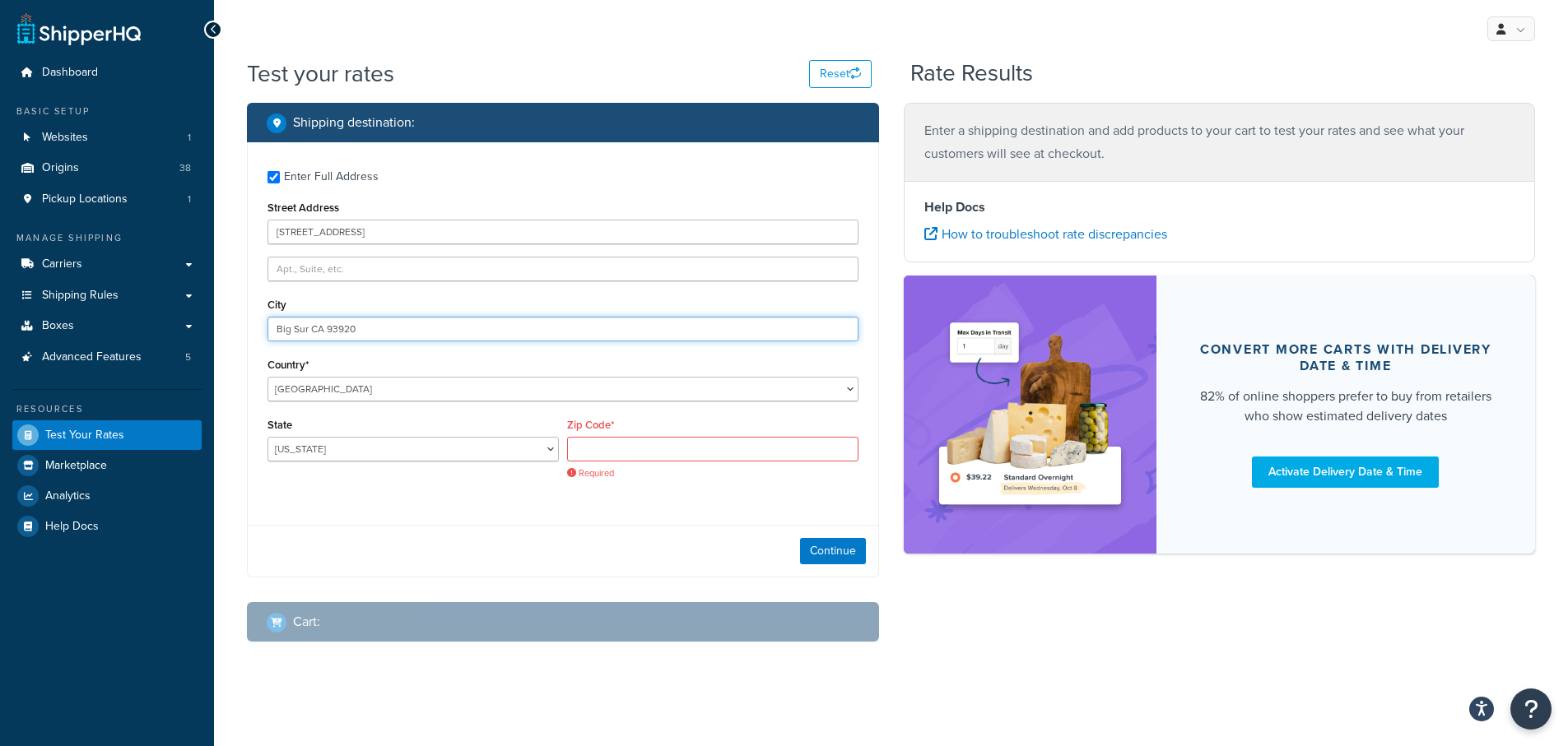
click at [391, 327] on input "Big Sur CA 93920" at bounding box center [563, 329] width 591 height 24
type input "Big Sur"
click at [617, 445] on input "Zip Code*" at bounding box center [712, 448] width 291 height 24
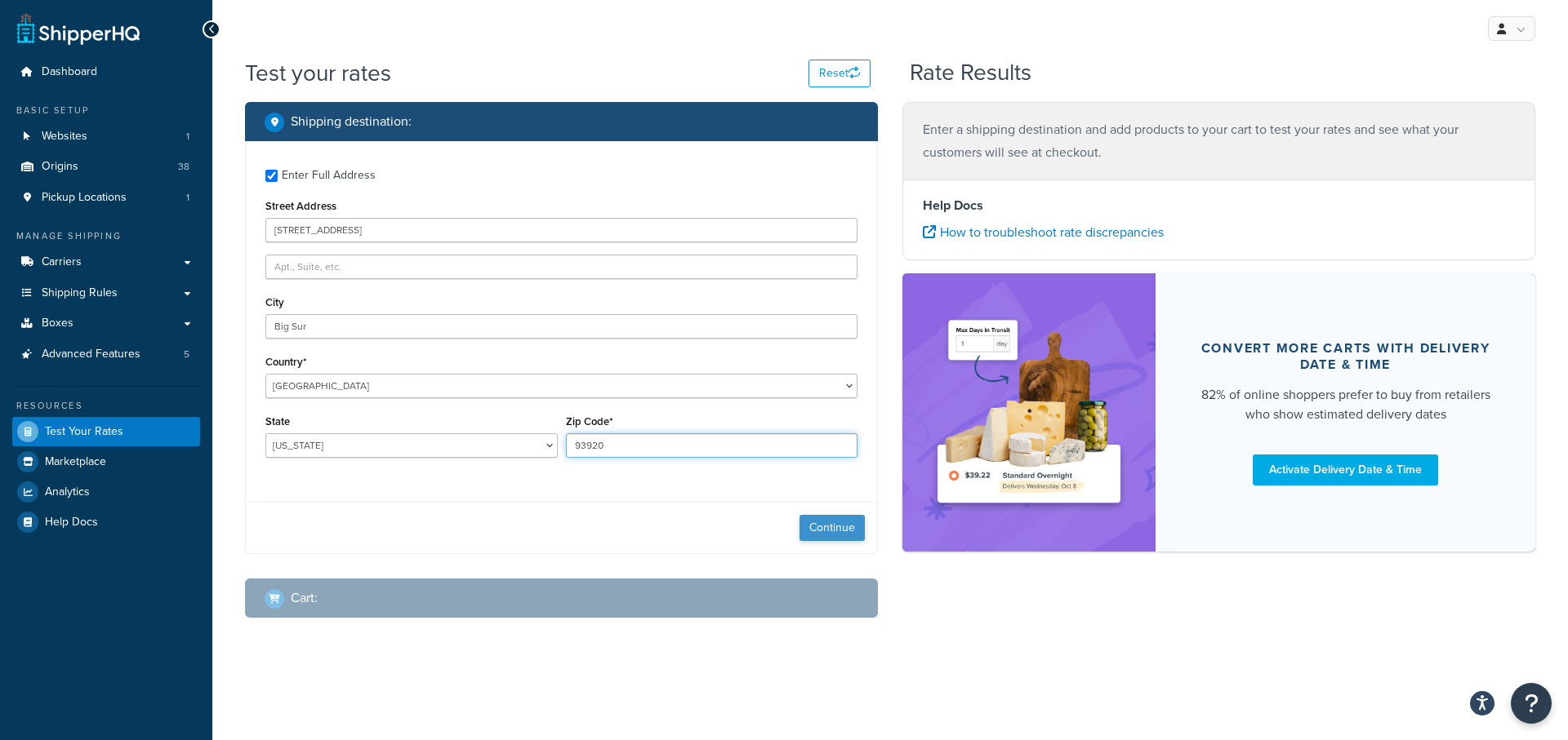
type input "93920"
click at [817, 528] on button "Continue" at bounding box center [832, 528] width 65 height 26
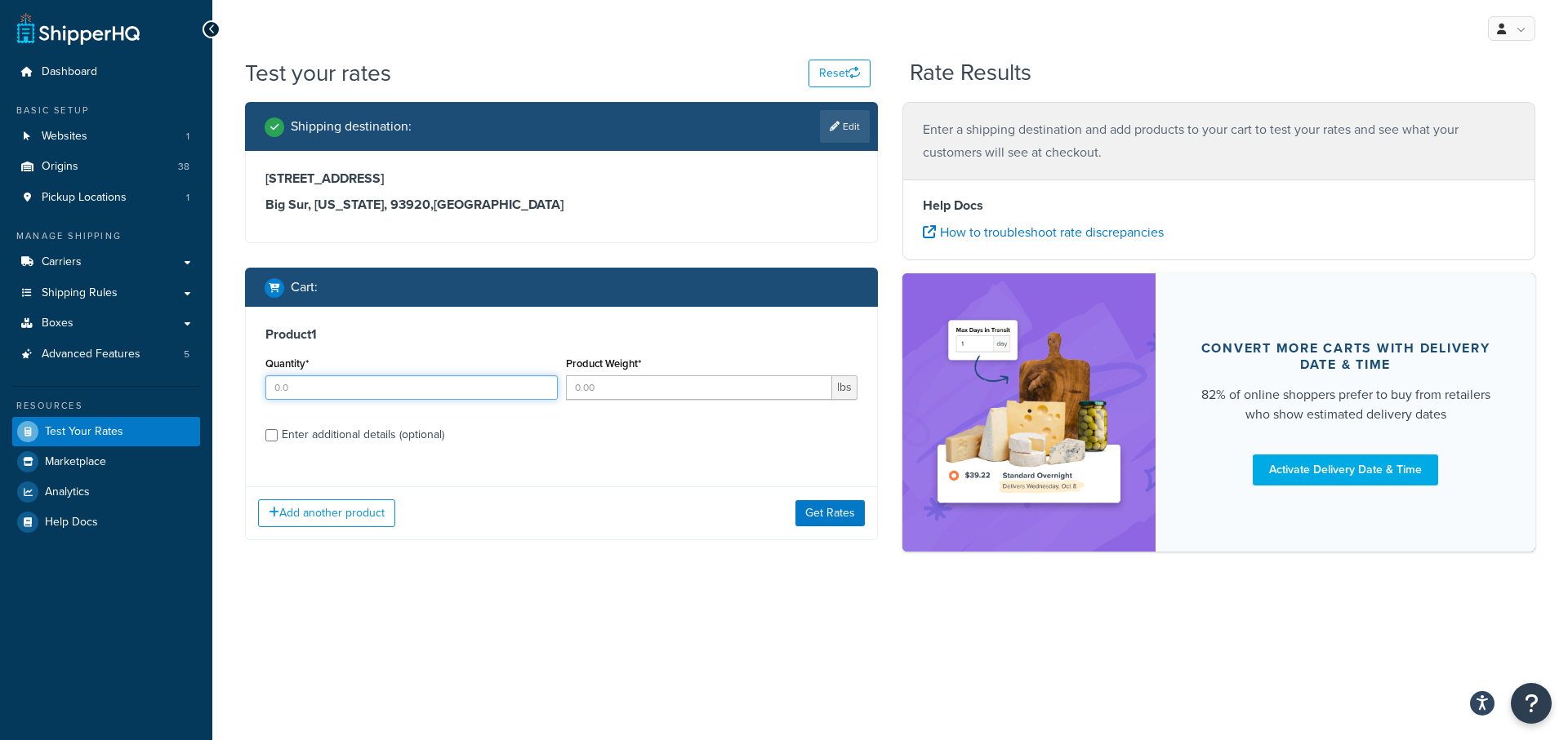
click at [325, 379] on input "Quantity*" at bounding box center [411, 387] width 292 height 24
type input "1"
click at [605, 387] on input "Product Weight*" at bounding box center [699, 387] width 267 height 24
type input "3"
click at [268, 437] on input "Enter additional details (optional)" at bounding box center [271, 435] width 13 height 13
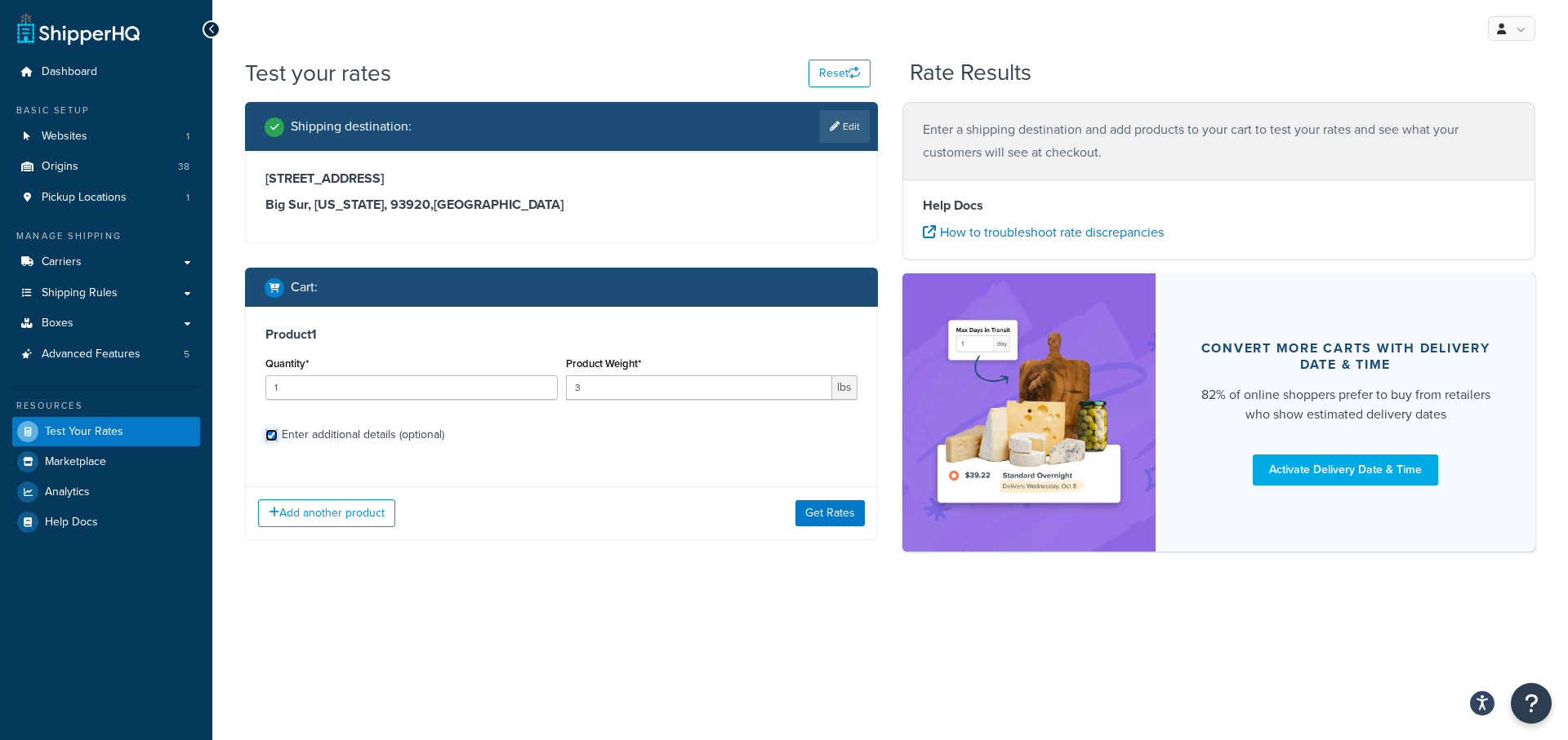
checkbox input "true"
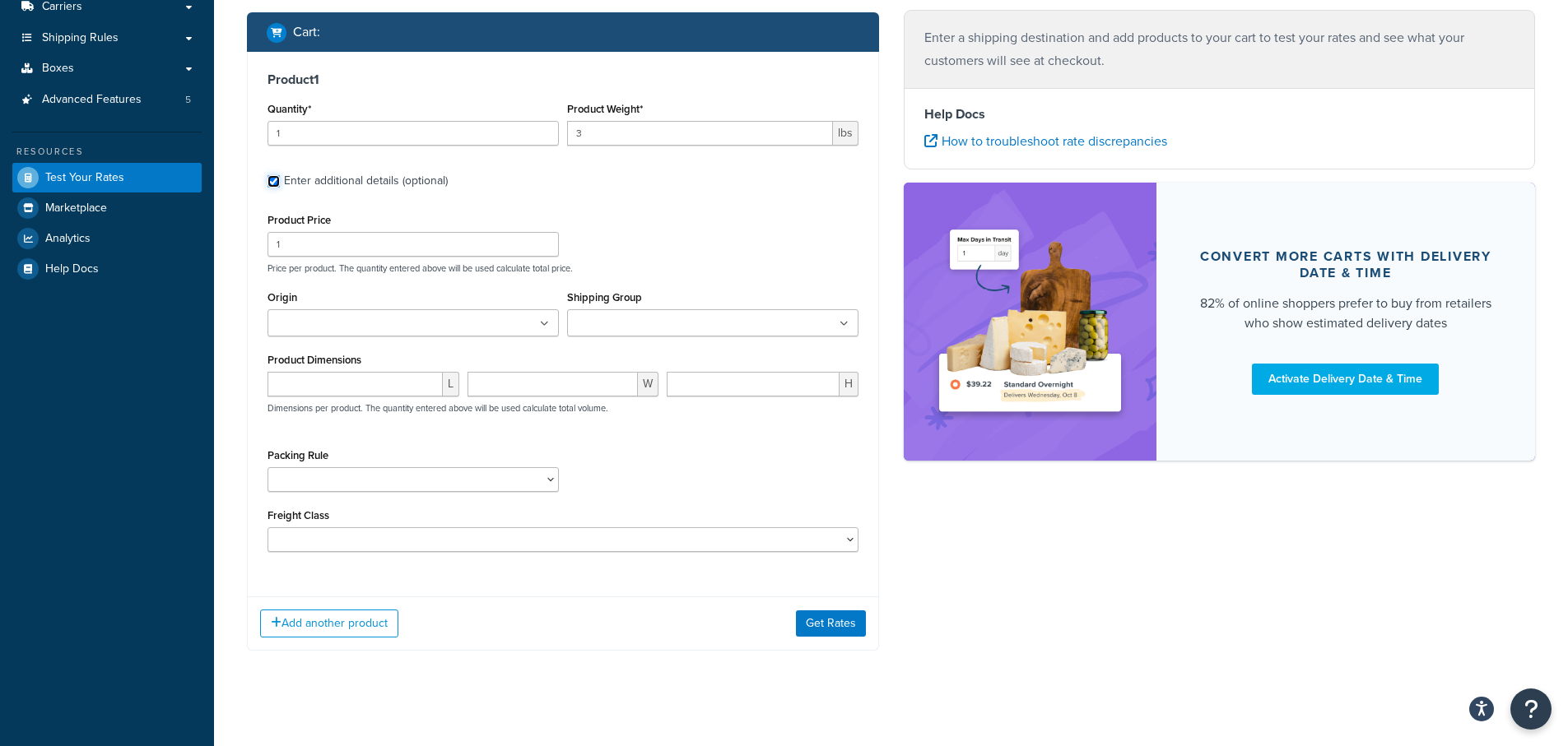
scroll to position [262, 0]
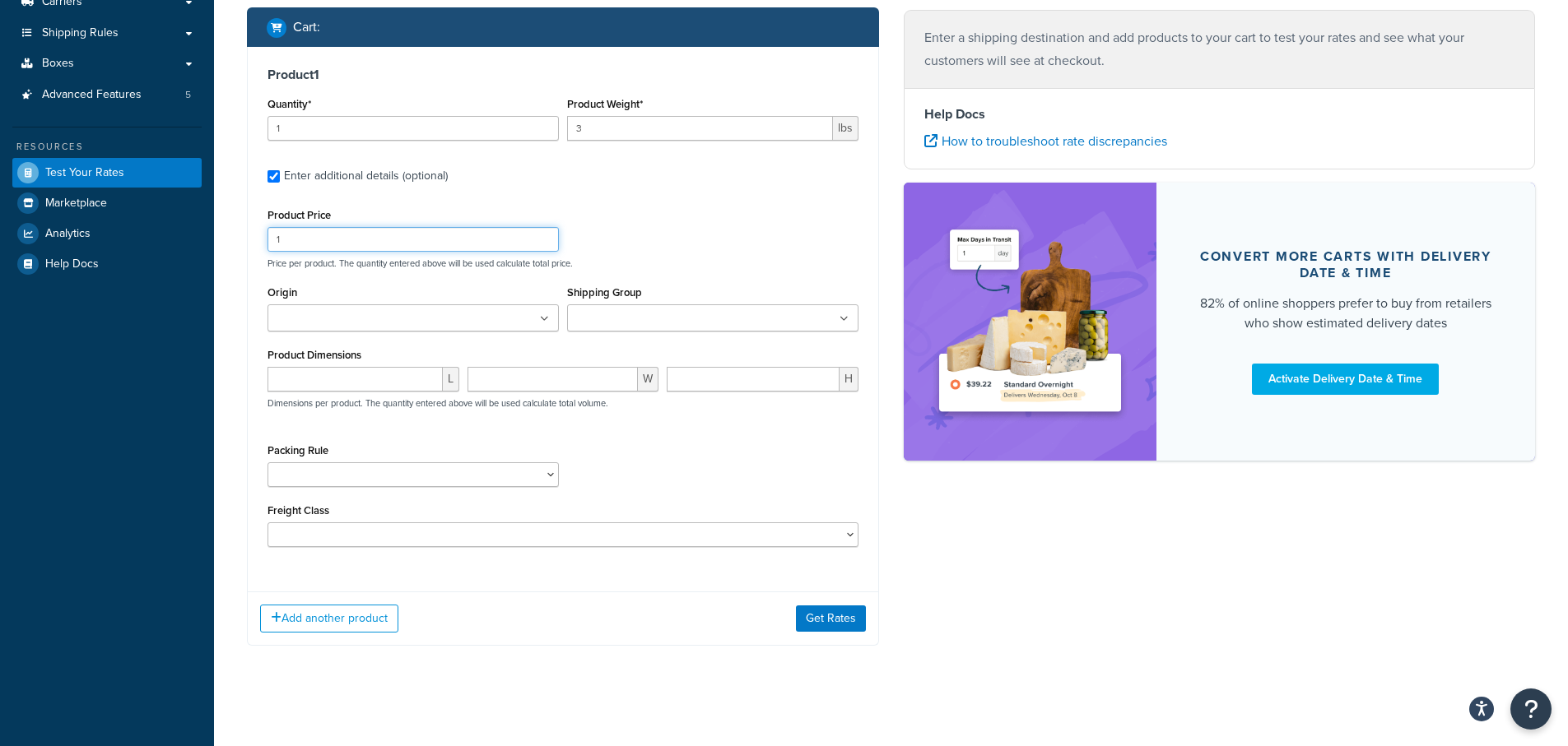
drag, startPoint x: 291, startPoint y: 243, endPoint x: 282, endPoint y: 39, distance: 204.2
click at [248, 114] on div "Product 1 Quantity* 1 Product Weight* 3 lbs Enter additional details (optional)…" at bounding box center [563, 313] width 631 height 532
type input "27.99"
click at [299, 319] on input "Origin" at bounding box center [345, 319] width 146 height 18
type input "pv"
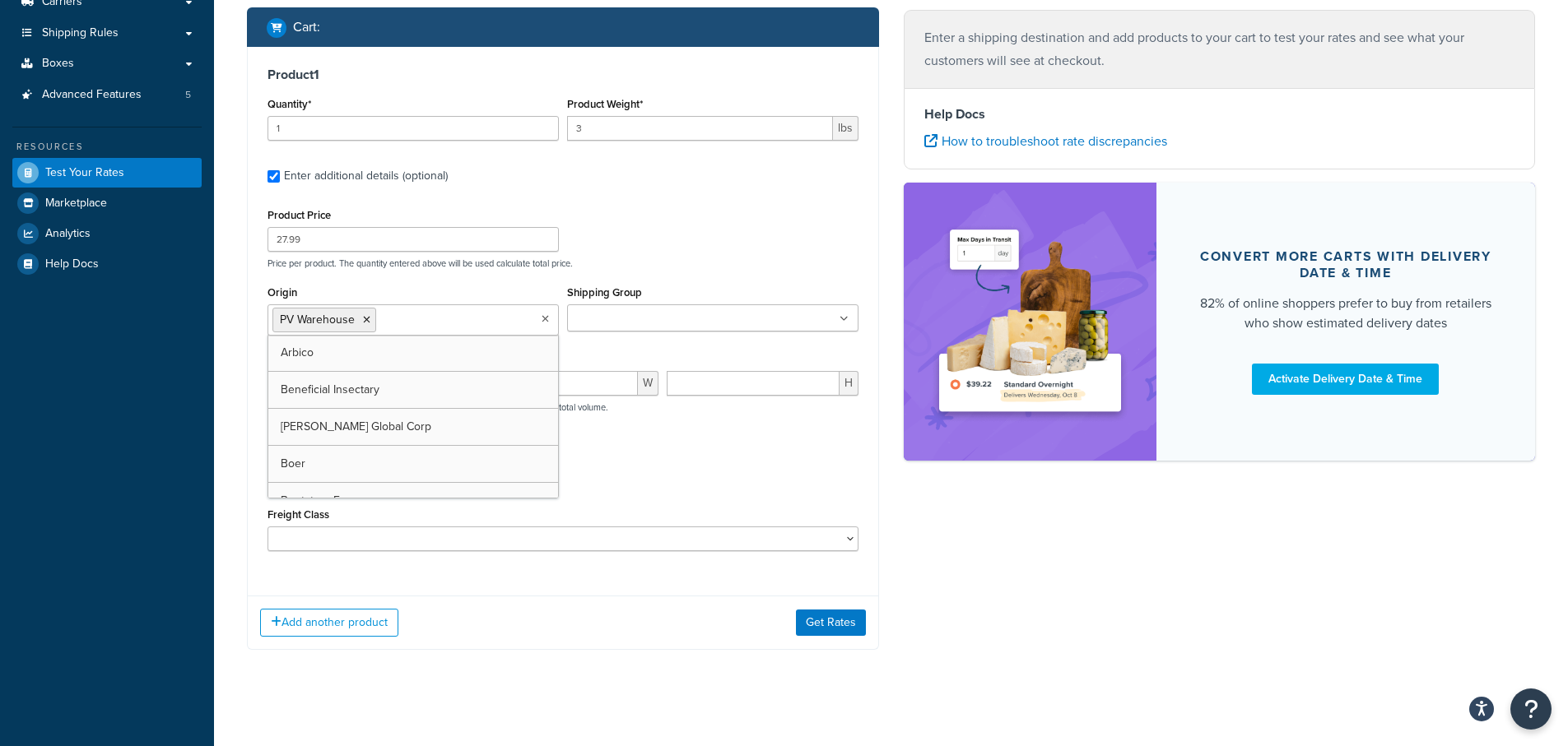
drag, startPoint x: 668, startPoint y: 269, endPoint x: 677, endPoint y: 267, distance: 9.2
click at [672, 269] on p "Price per product. The quantity entered above will be used calculate total pric…" at bounding box center [563, 263] width 599 height 12
click at [295, 380] on input "number" at bounding box center [355, 383] width 175 height 24
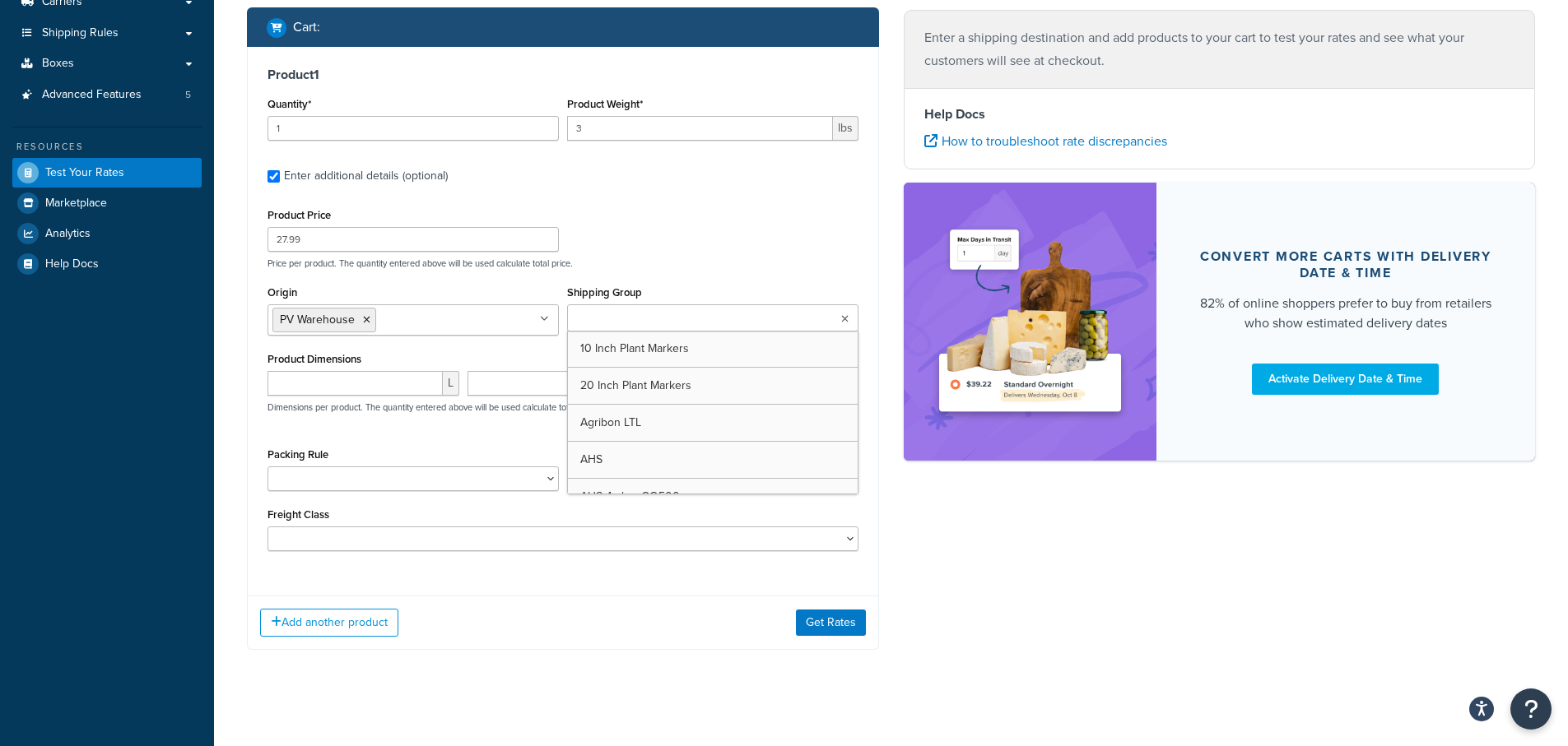
click at [620, 318] on input "Shipping Group" at bounding box center [644, 319] width 146 height 18
type input "u"
drag, startPoint x: 925, startPoint y: 541, endPoint x: 924, endPoint y: 532, distance: 9.1
click at [924, 532] on div "Shipping destination : Edit 48510 Highway 1 Big Sur, California, 93920 , United…" at bounding box center [891, 258] width 1313 height 835
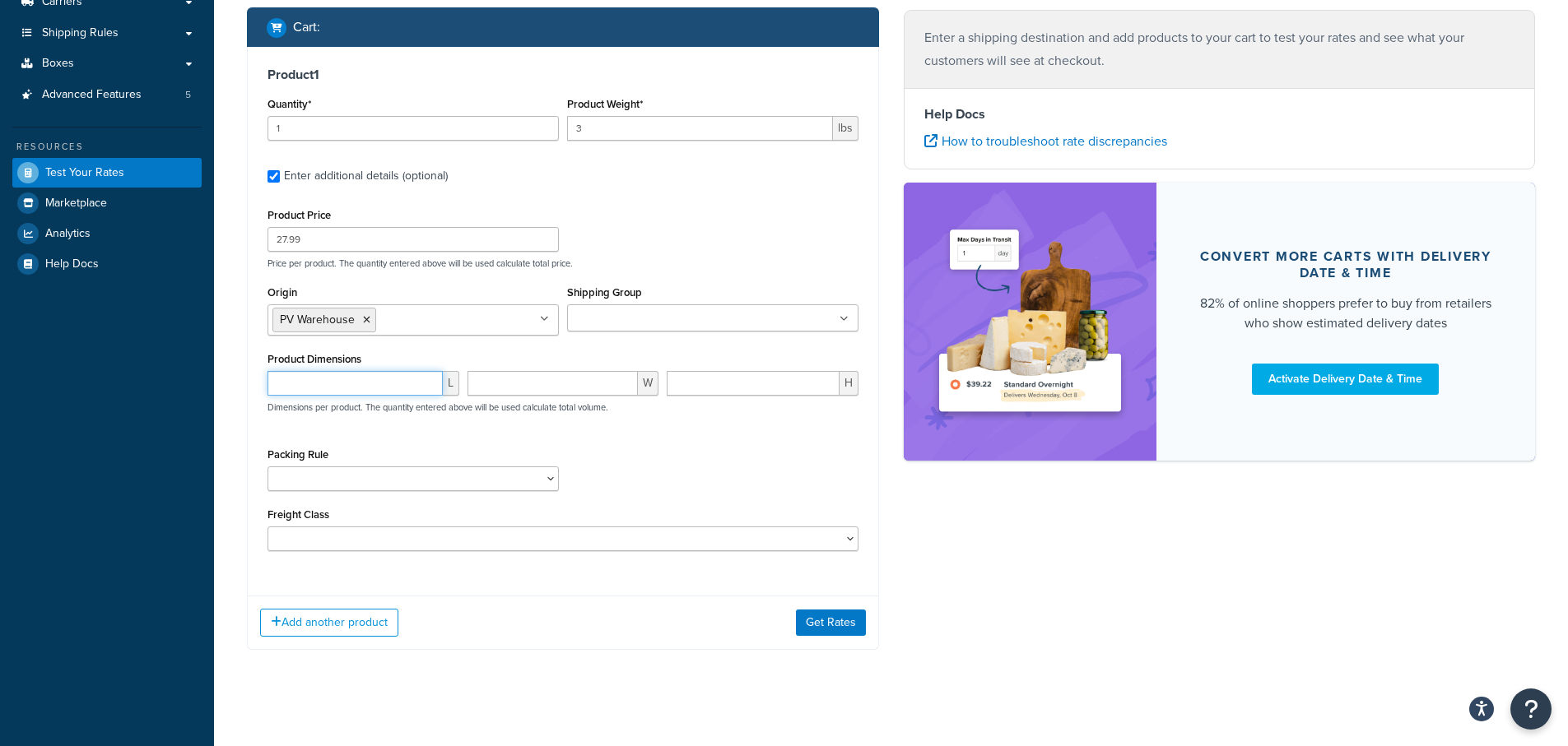
click at [317, 378] on input "number" at bounding box center [355, 383] width 175 height 24
click at [292, 389] on input "number" at bounding box center [355, 383] width 175 height 24
type input "9.125"
drag, startPoint x: 535, startPoint y: 385, endPoint x: 535, endPoint y: 375, distance: 10.0
click at [534, 384] on input "number" at bounding box center [552, 383] width 171 height 24
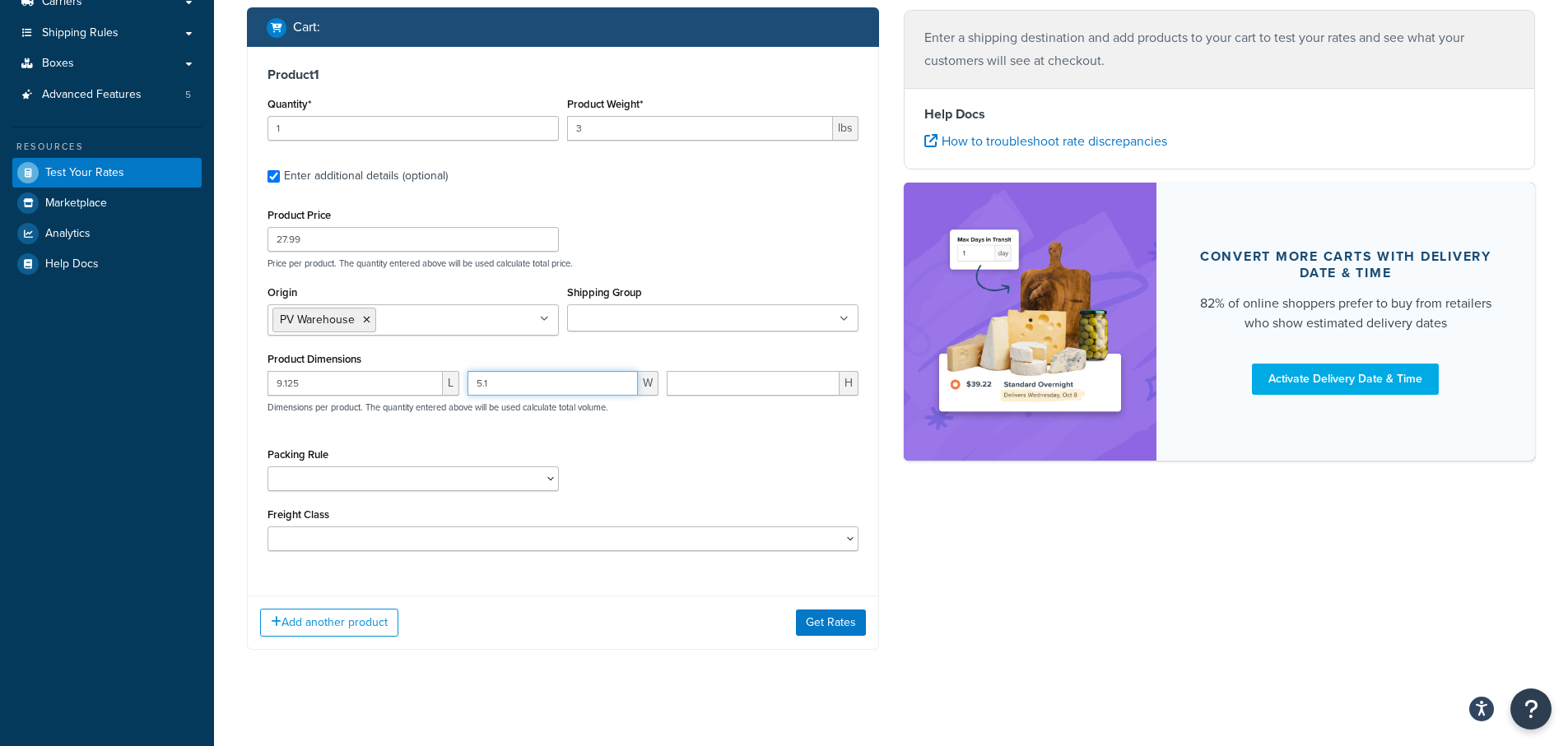
type input "5"
type input "3.125"
click at [702, 382] on input "number" at bounding box center [753, 383] width 173 height 24
type input "3.125"
drag, startPoint x: 751, startPoint y: 452, endPoint x: 747, endPoint y: 423, distance: 29.3
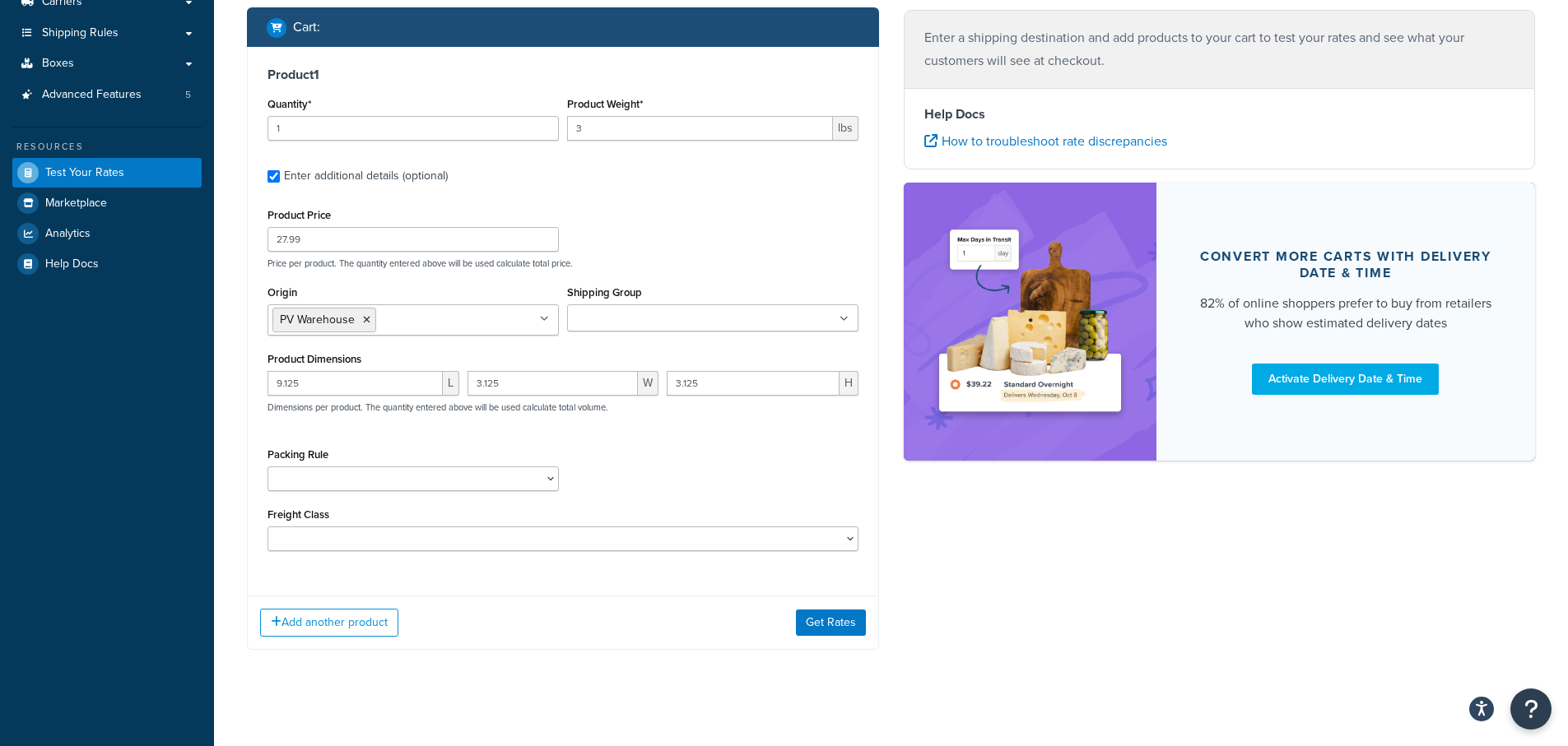
click at [747, 441] on div "Product Price 27.99 Price per product. The quantity entered above will be used …" at bounding box center [563, 378] width 591 height 347
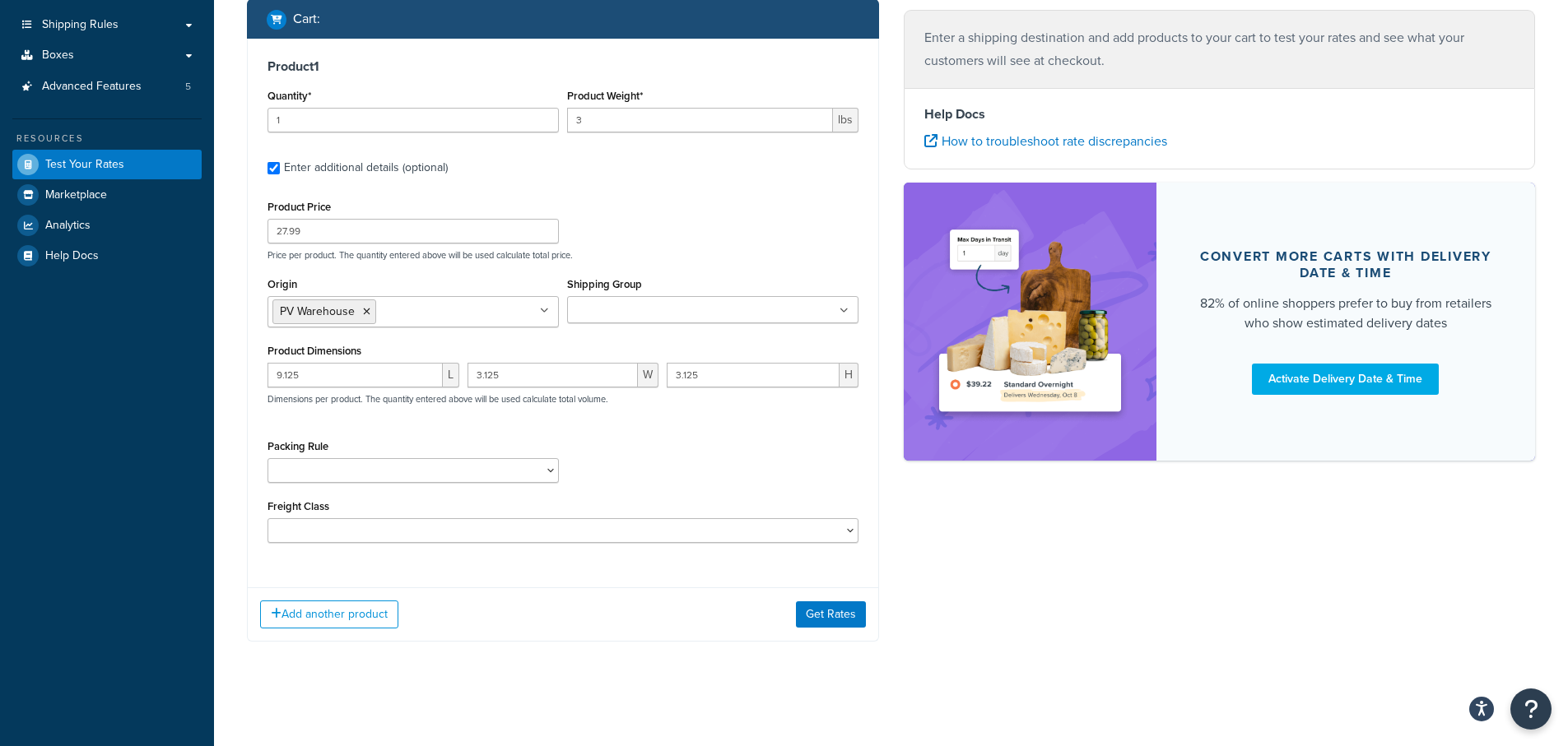
scroll to position [273, 0]
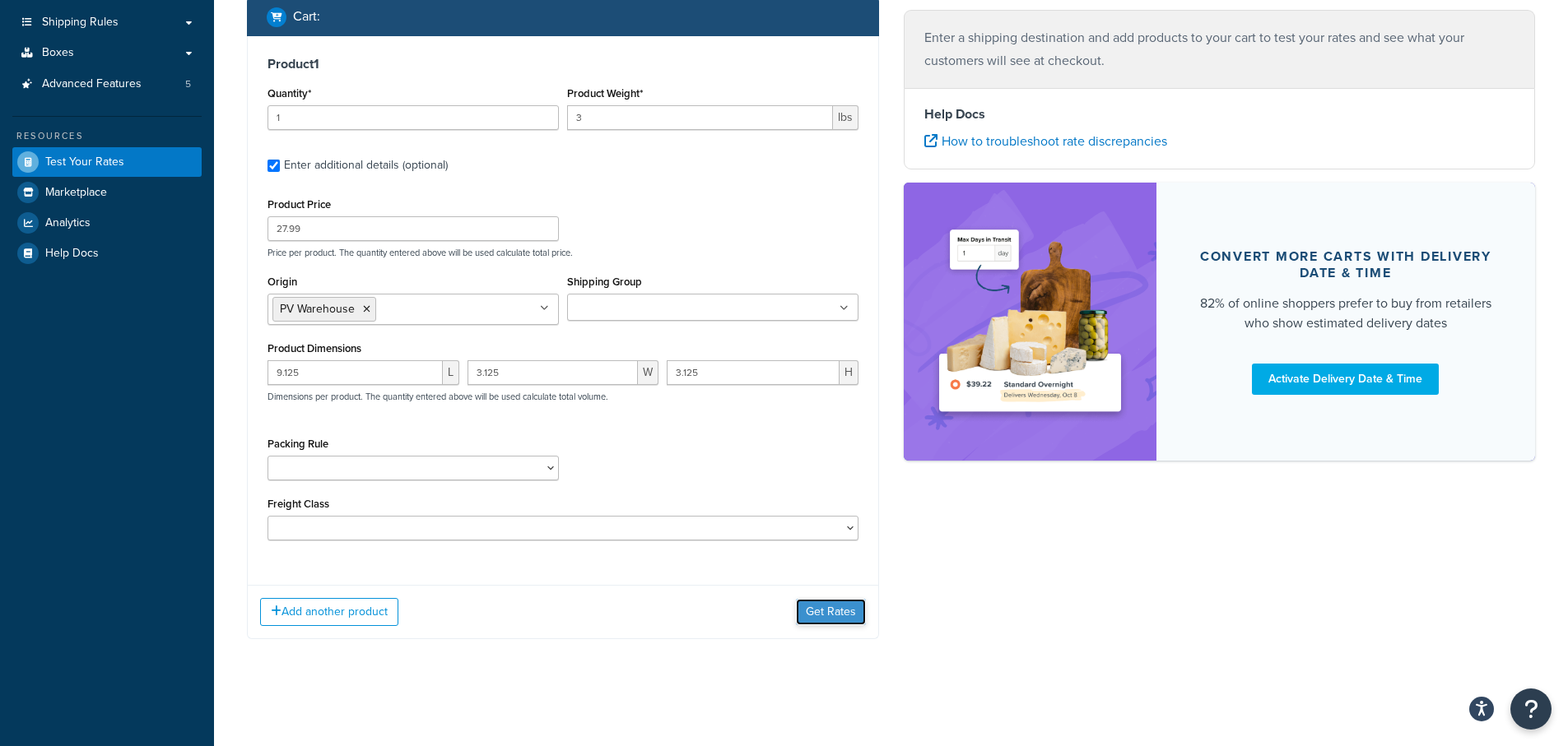
click at [832, 608] on button "Get Rates" at bounding box center [831, 611] width 70 height 26
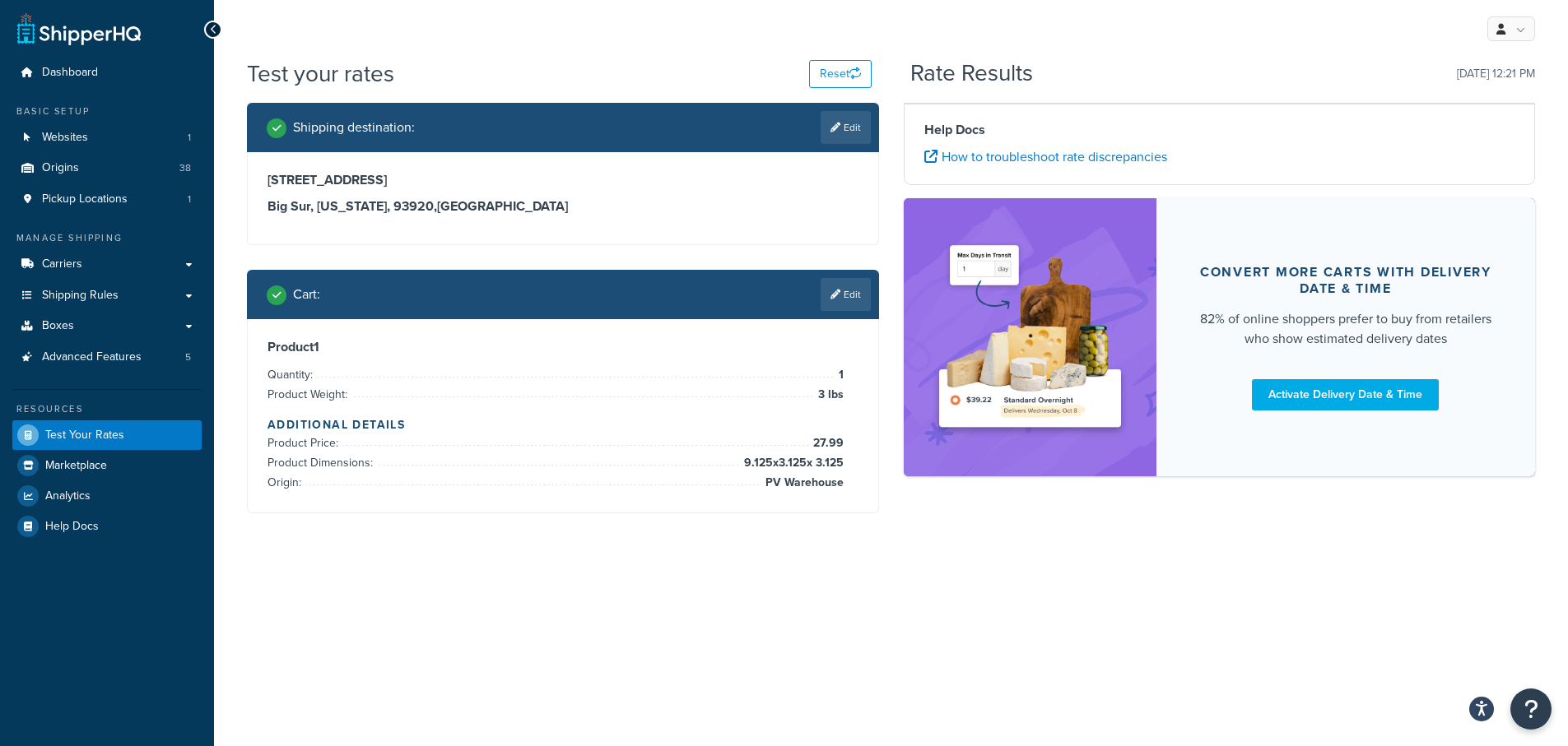
scroll to position [0, 0]
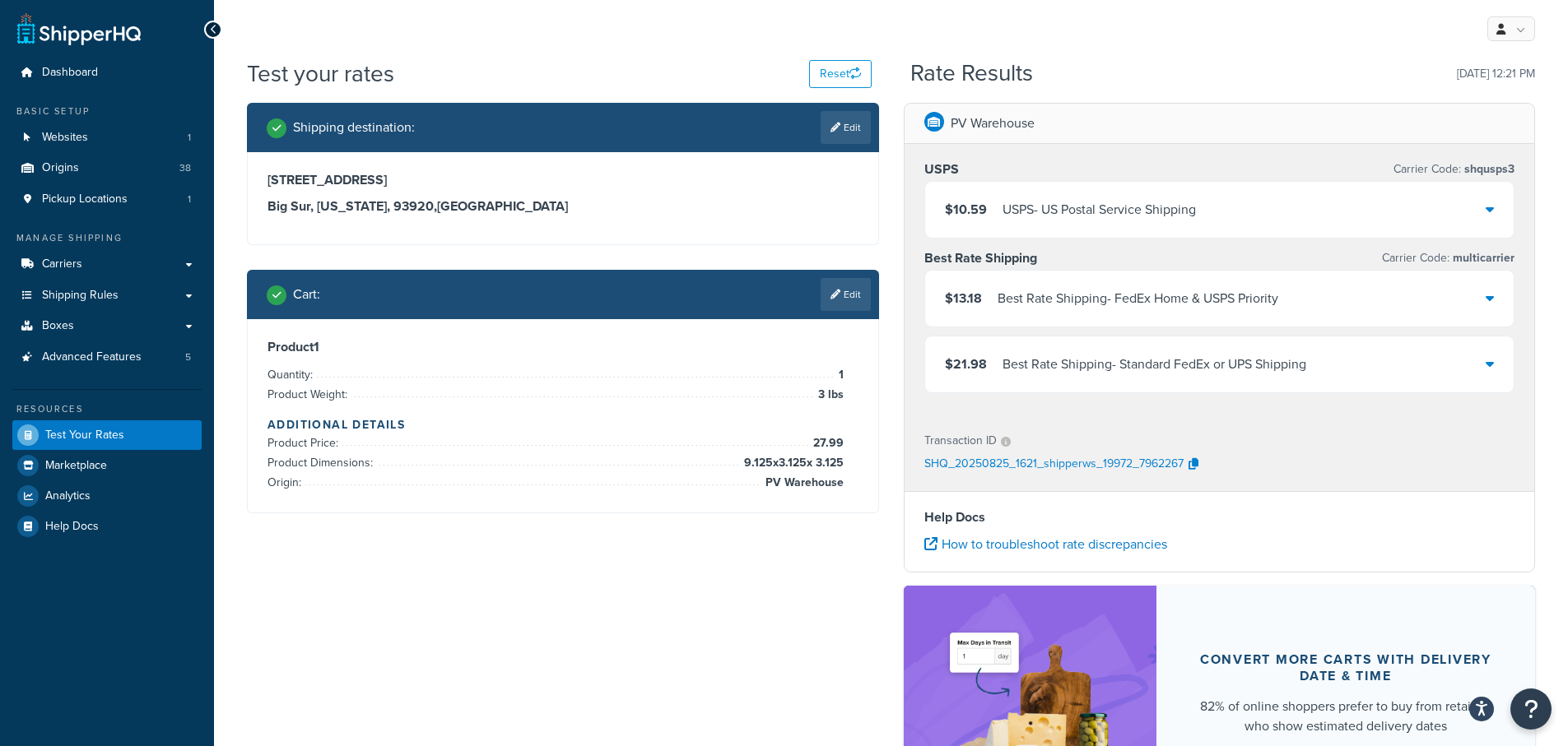
click at [1489, 294] on icon at bounding box center [1490, 298] width 8 height 13
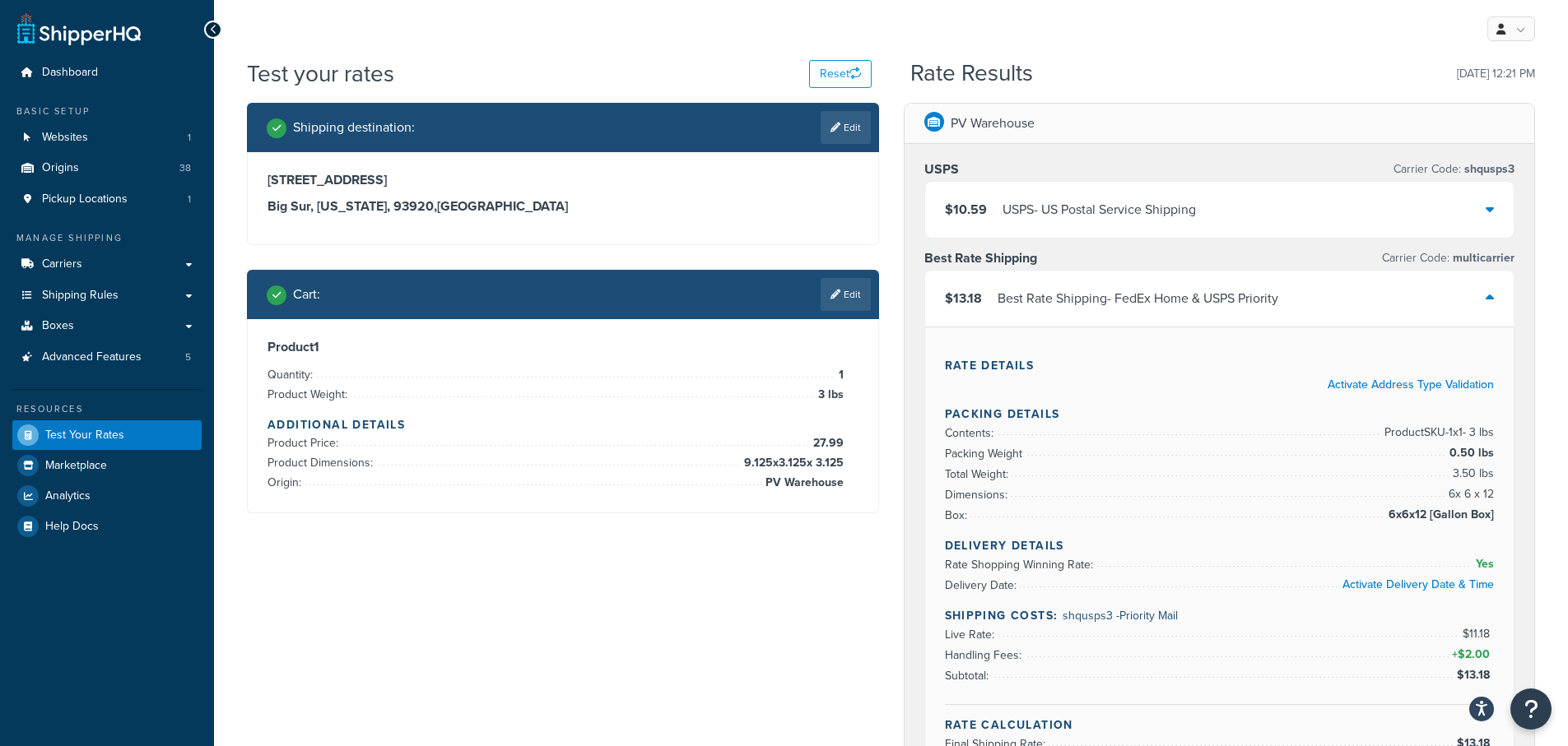
click at [1489, 294] on icon at bounding box center [1490, 298] width 8 height 13
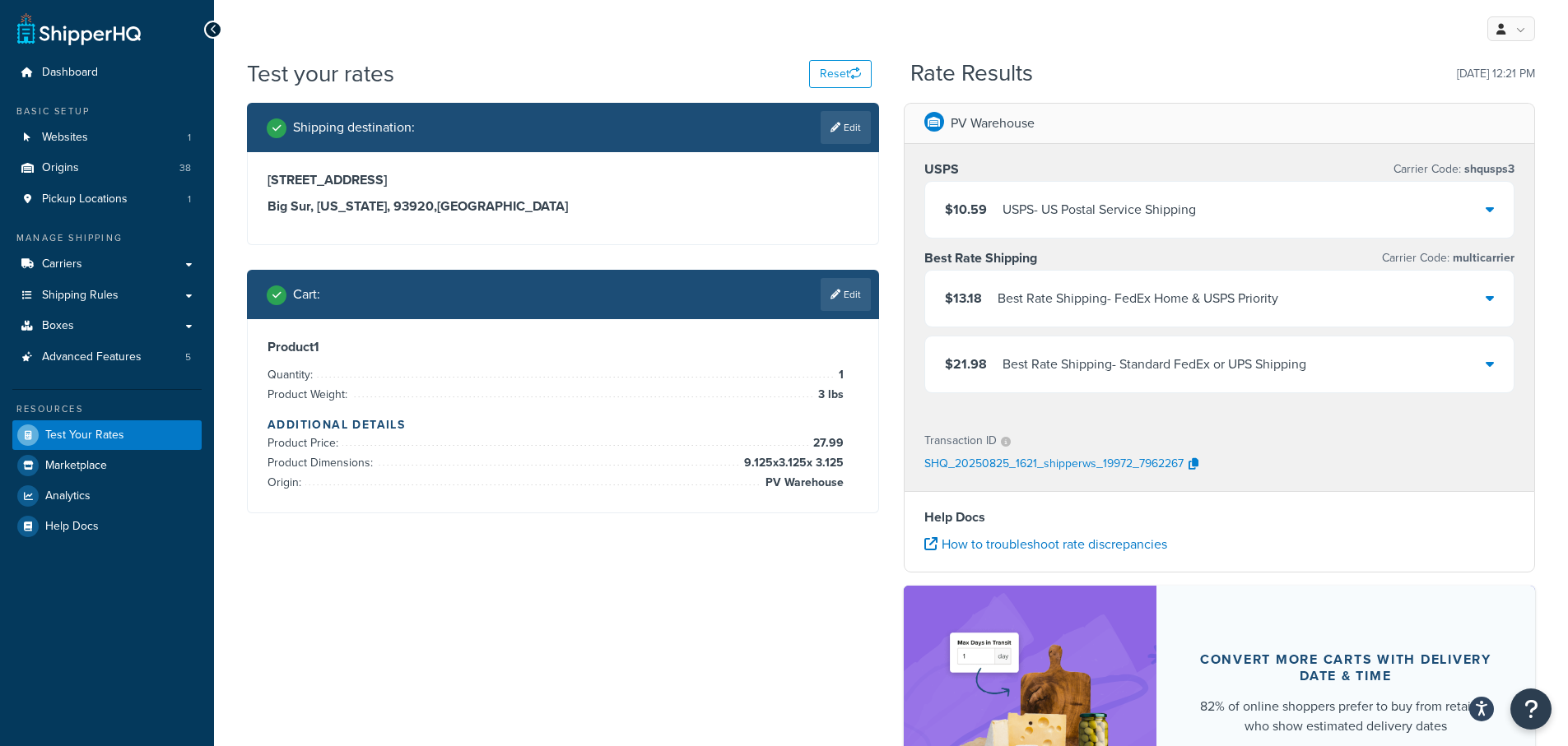
click at [1494, 211] on div "$10.59 USPS - US Postal Service Shipping" at bounding box center [1220, 210] width 590 height 56
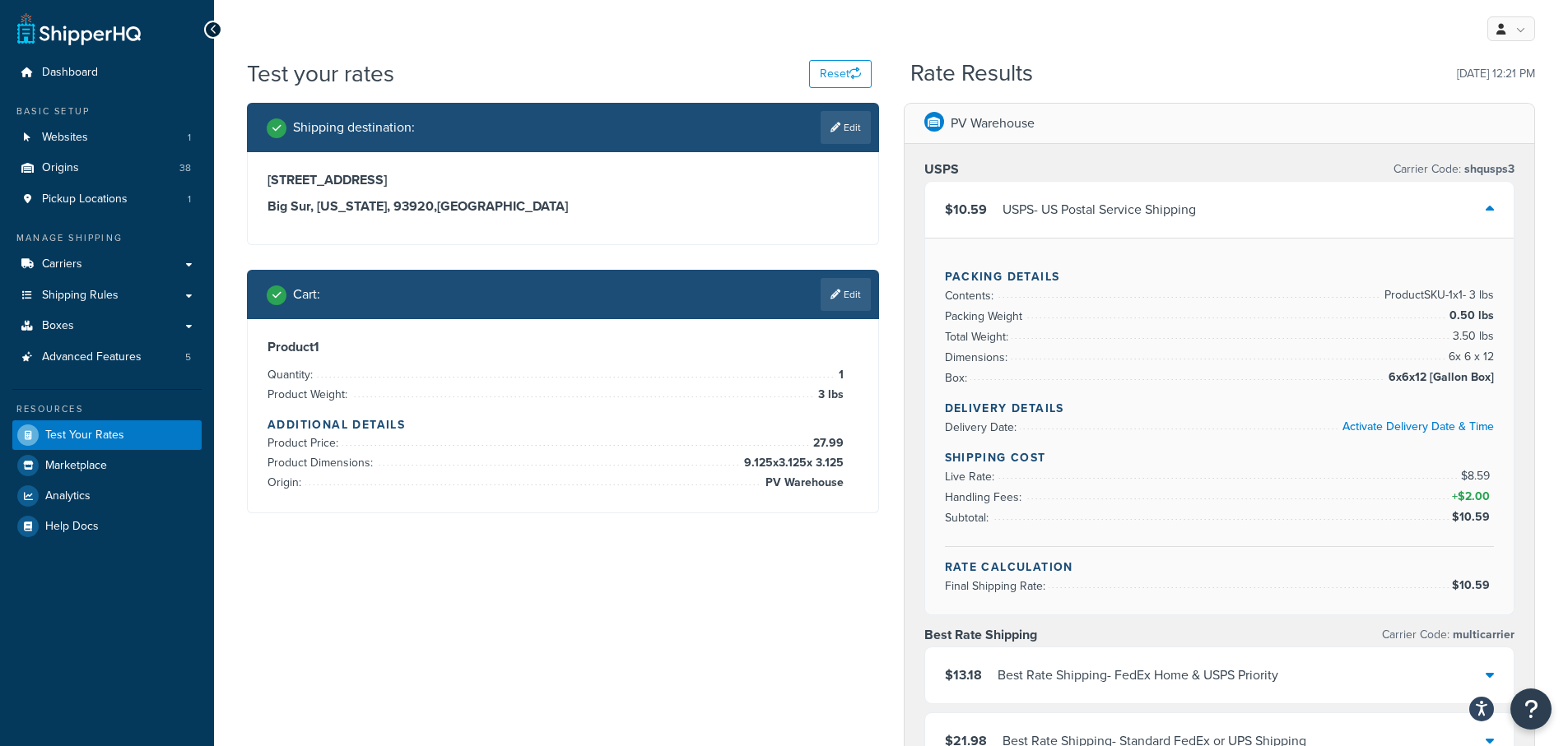
click at [1491, 211] on icon at bounding box center [1490, 209] width 8 height 13
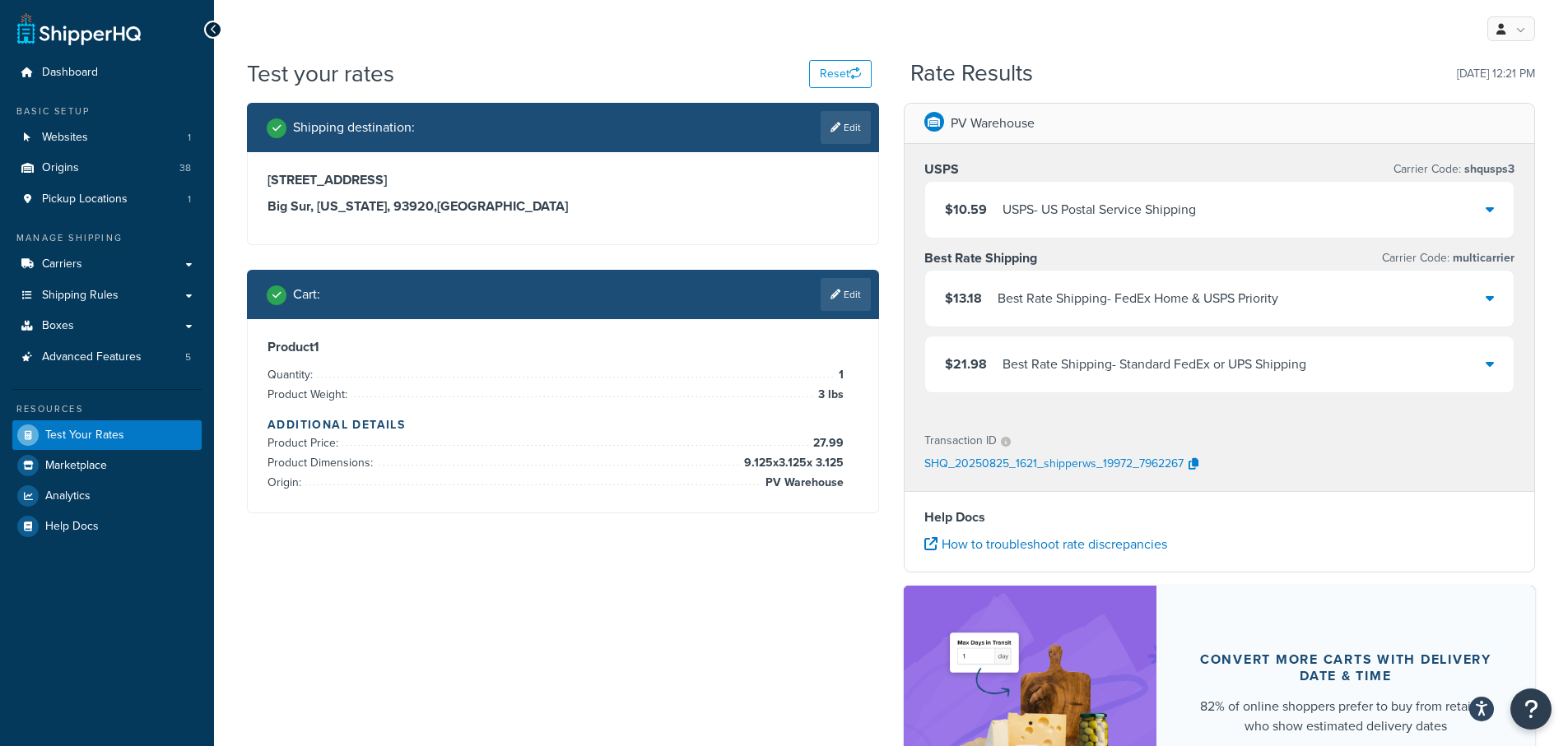
click at [1488, 303] on icon at bounding box center [1490, 298] width 8 height 13
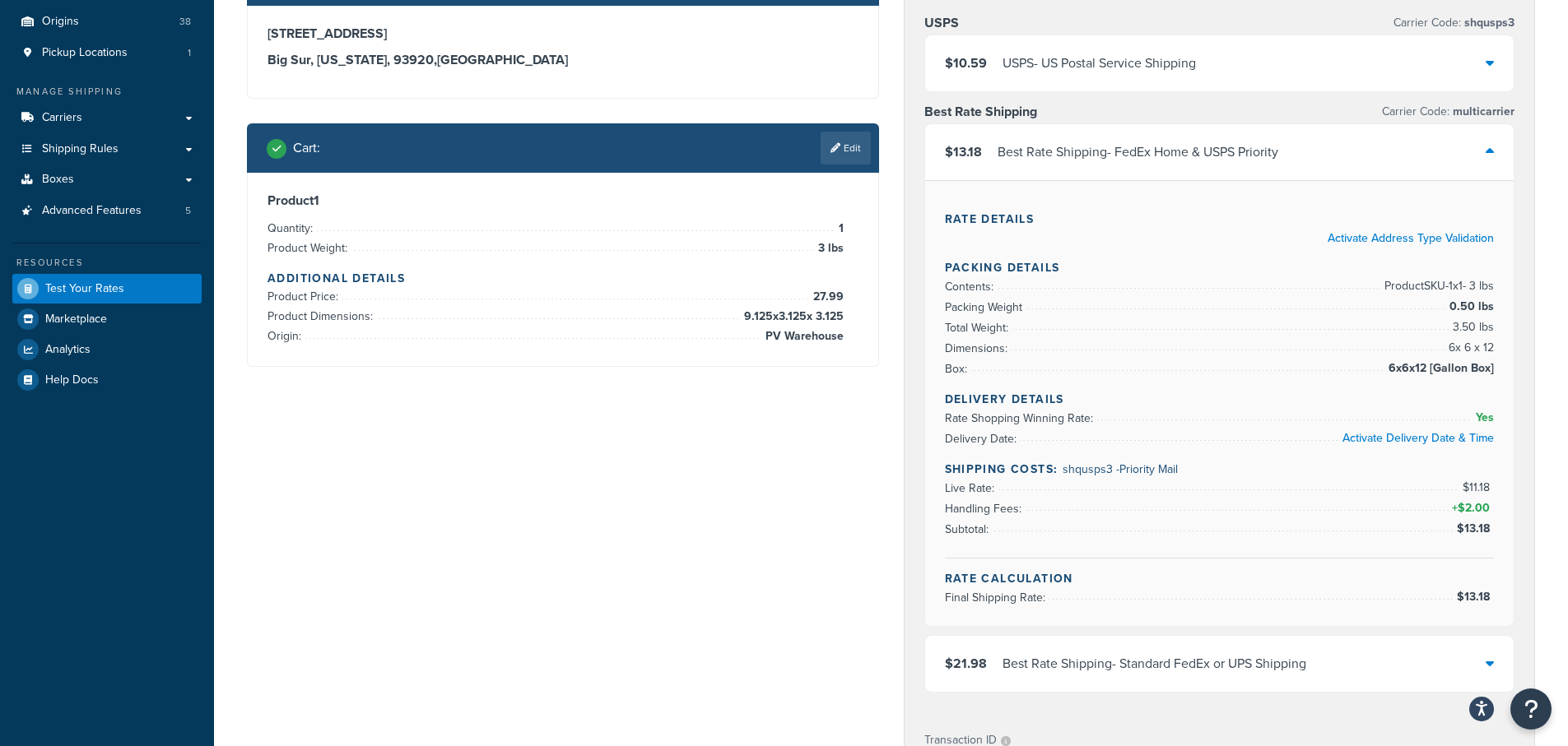
scroll to position [164, 0]
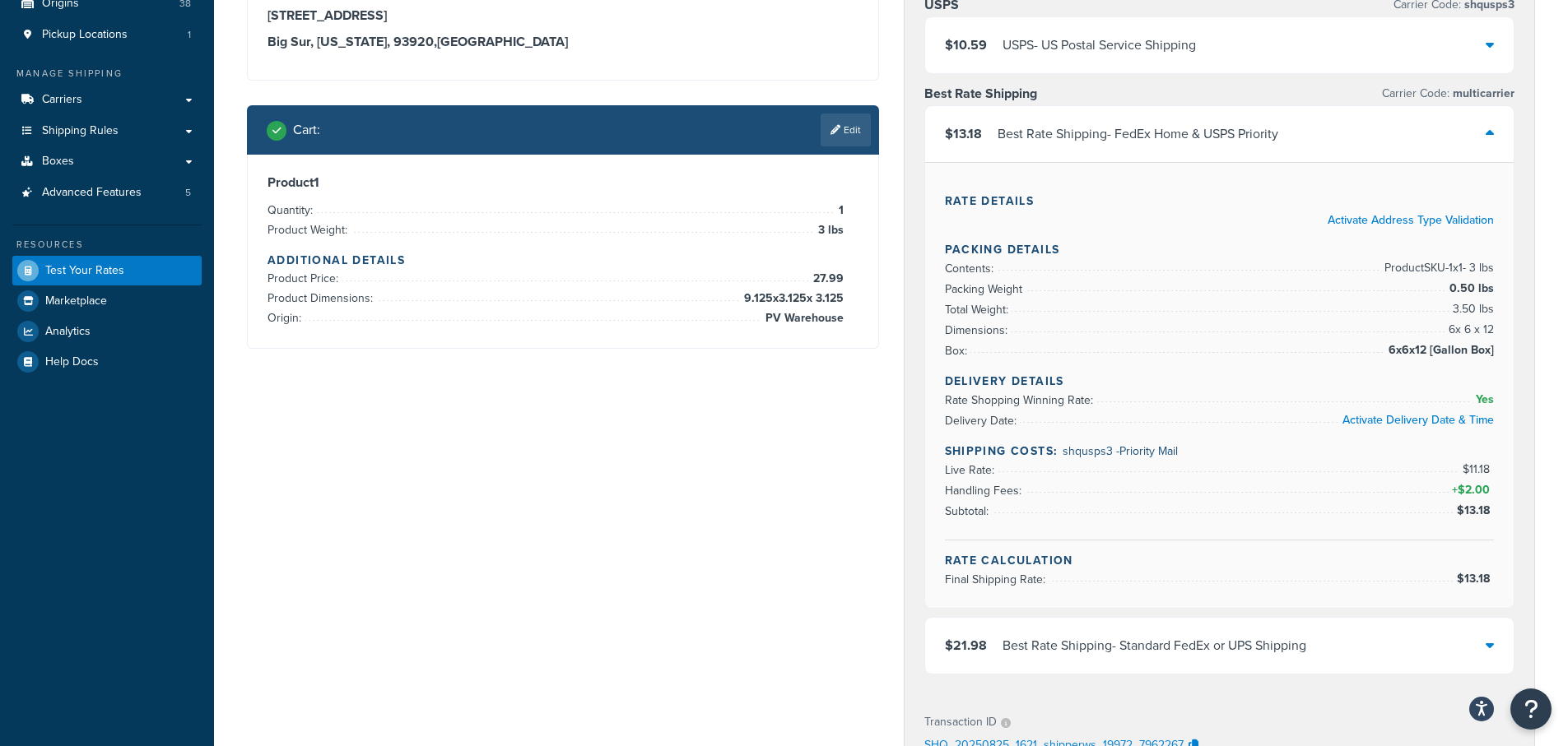
click at [1485, 136] on div "$13.18 Best Rate Shipping - FedEx Home & USPS Priority" at bounding box center [1220, 134] width 590 height 56
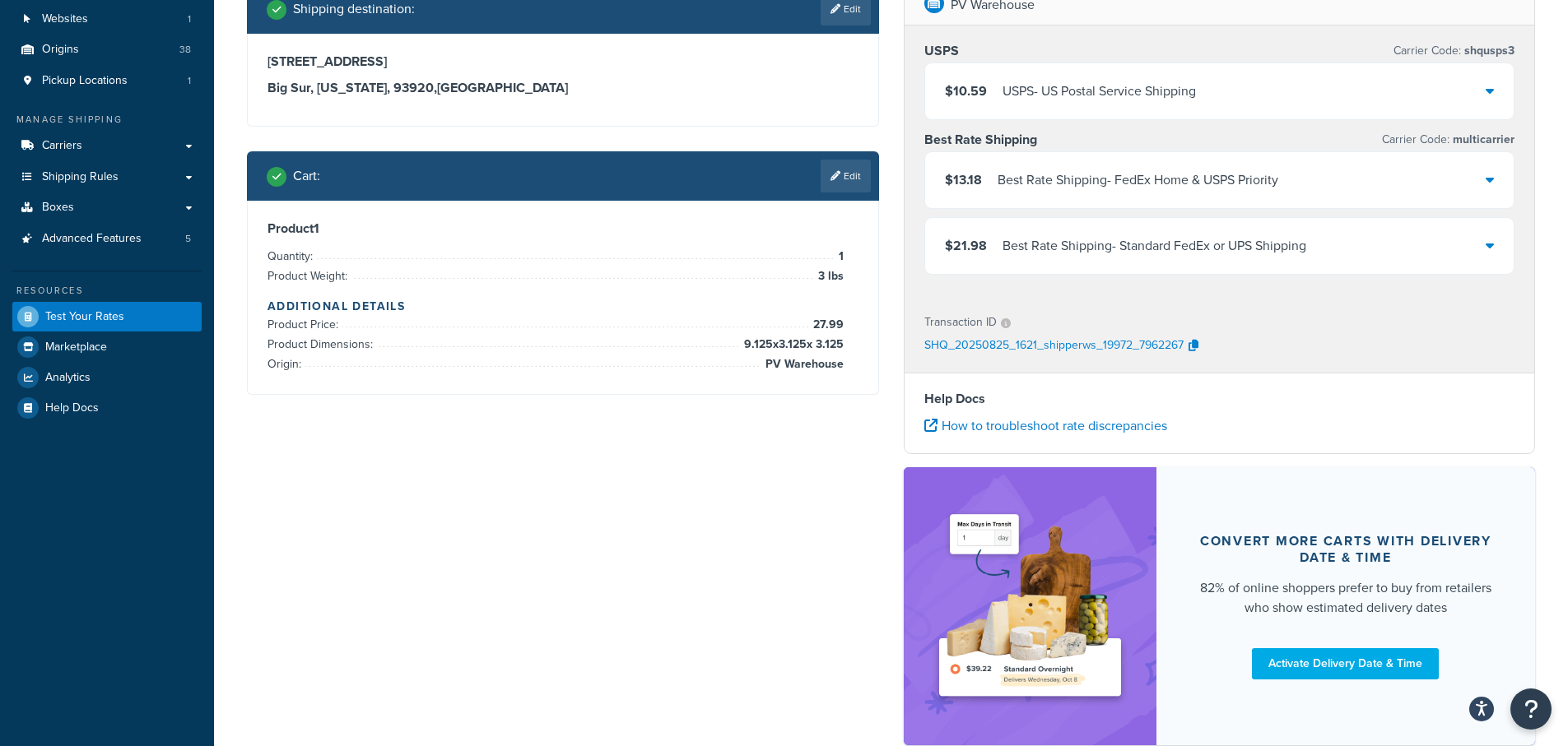
scroll to position [83, 0]
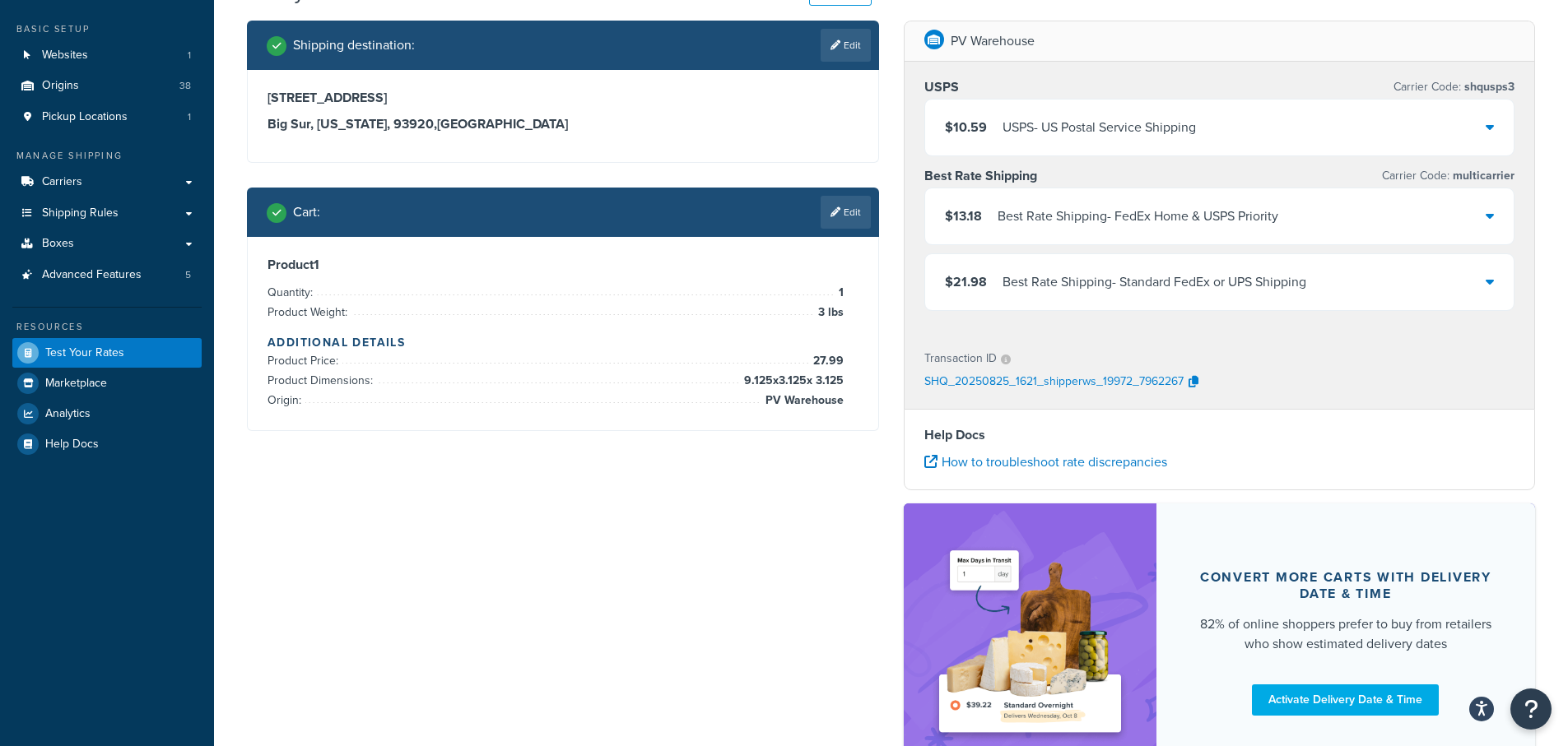
click at [1490, 215] on icon at bounding box center [1490, 216] width 8 height 13
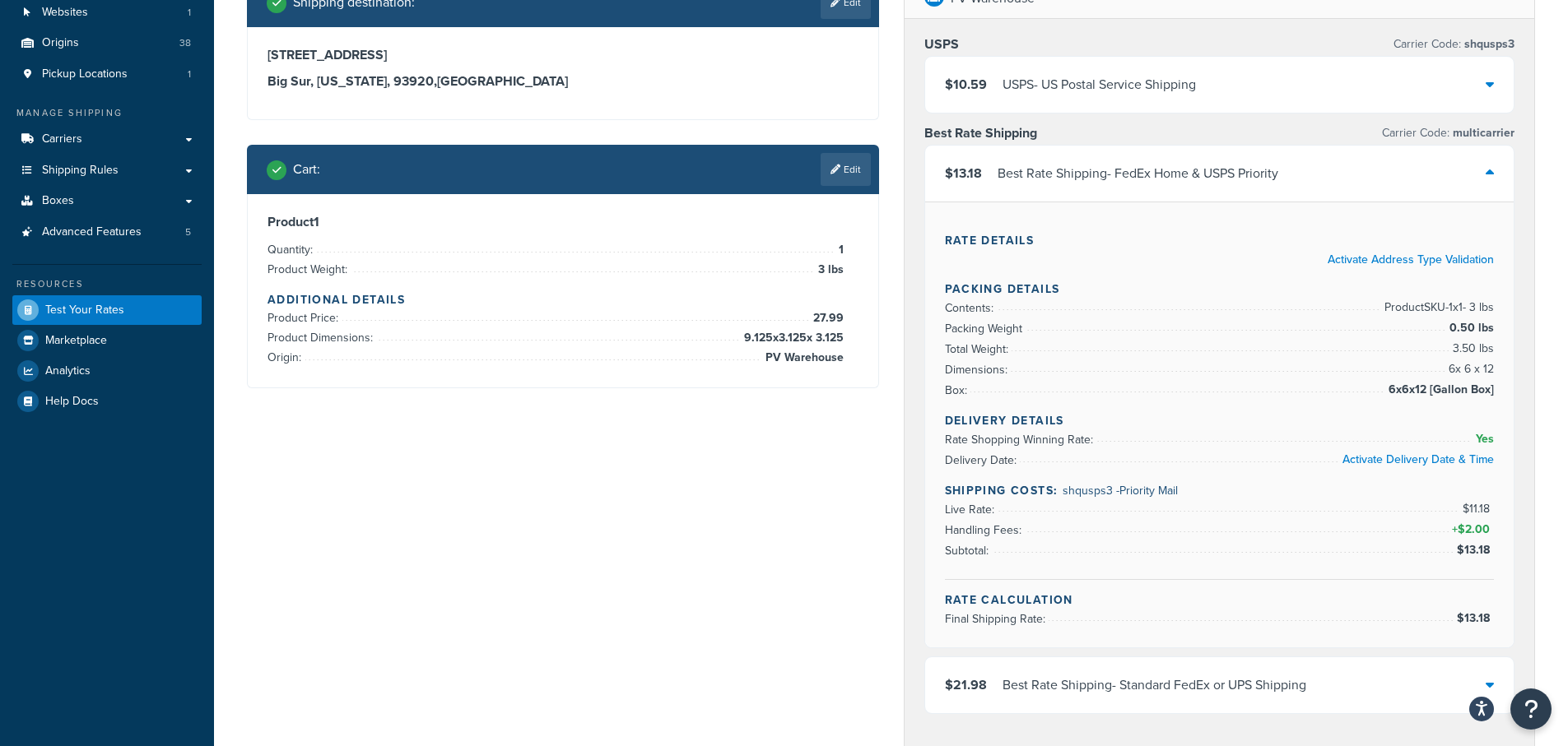
scroll to position [164, 0]
